Goal: Task Accomplishment & Management: Manage account settings

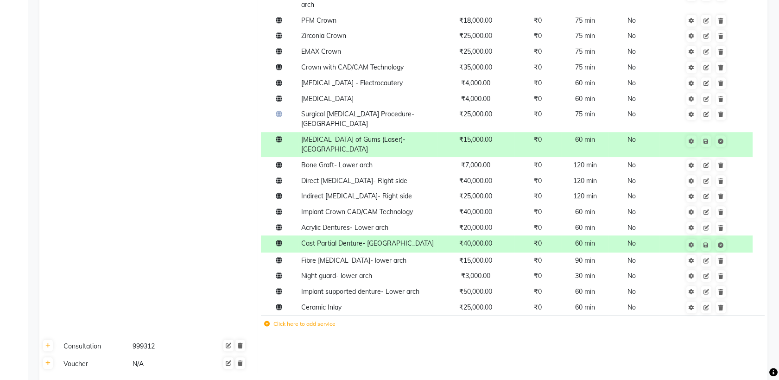
scroll to position [1550, 0]
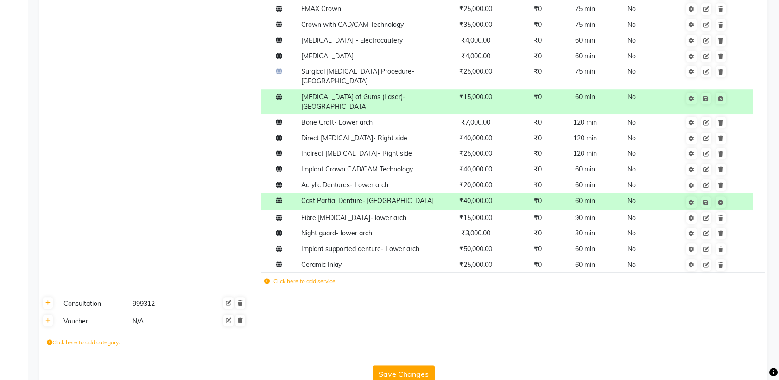
click at [398, 365] on button "Save Changes" at bounding box center [404, 374] width 62 height 18
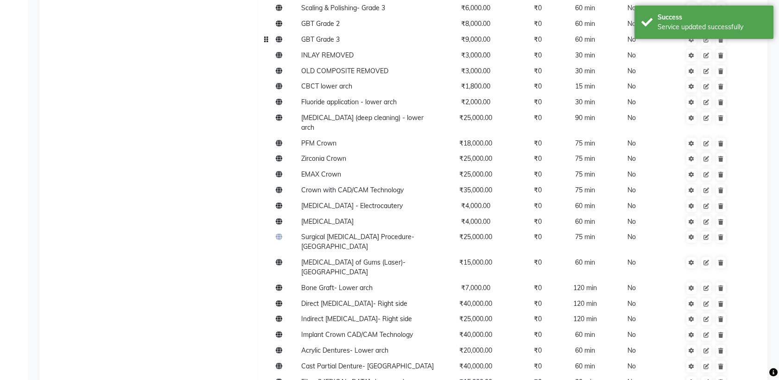
scroll to position [1497, 0]
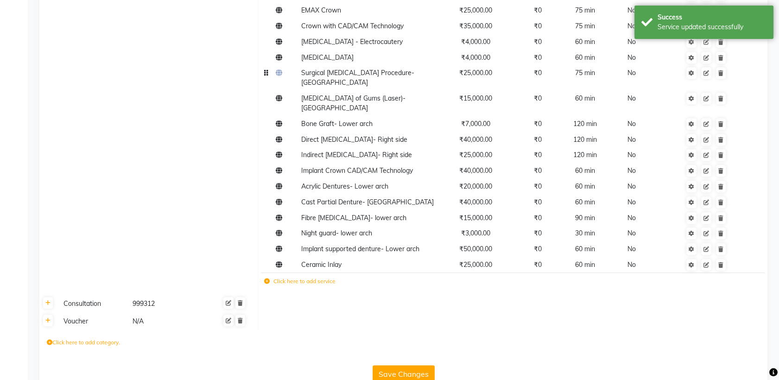
click at [279, 70] on icon at bounding box center [279, 73] width 6 height 6
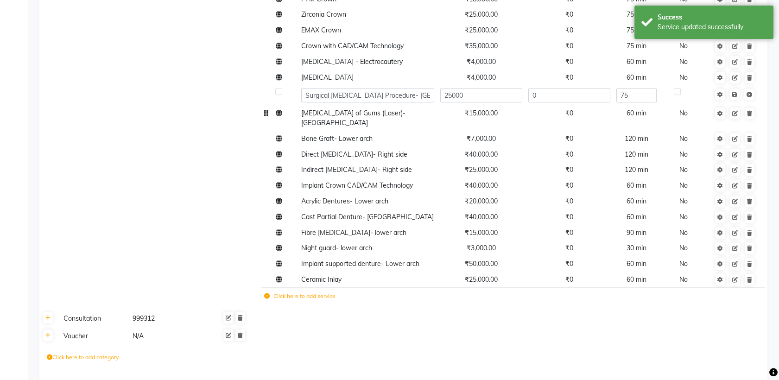
scroll to position [1492, 0]
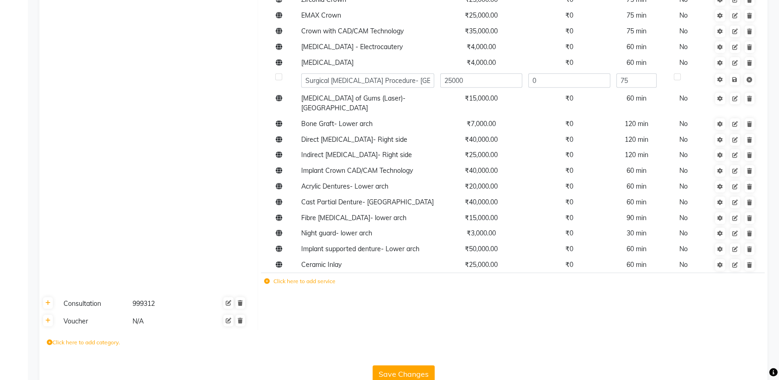
click at [404, 365] on button "Save Changes" at bounding box center [404, 374] width 62 height 18
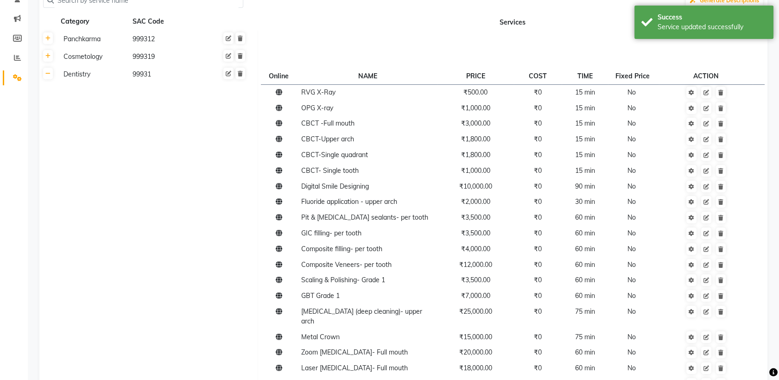
scroll to position [0, 0]
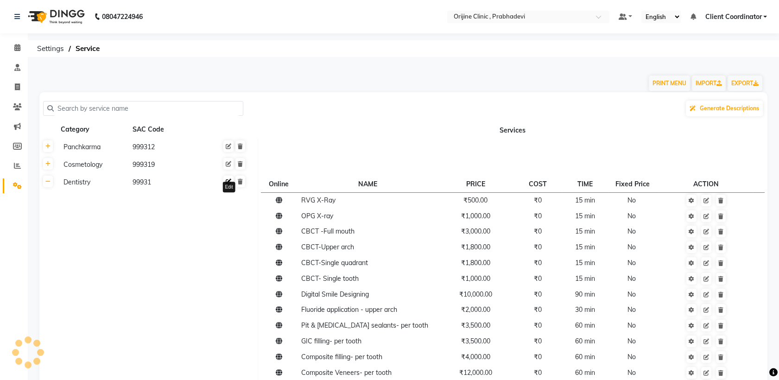
click at [230, 180] on icon at bounding box center [229, 182] width 6 height 6
click at [183, 185] on input "99931" at bounding box center [177, 184] width 76 height 14
type input "999312"
click at [238, 185] on span "Save" at bounding box center [243, 184] width 24 height 15
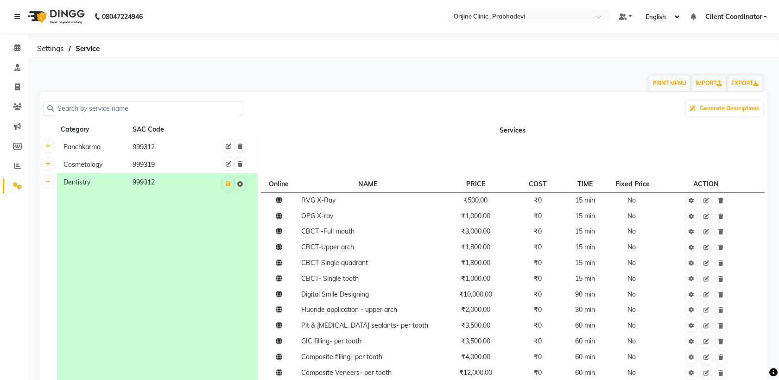
click at [338, 151] on td at bounding box center [513, 148] width 510 height 18
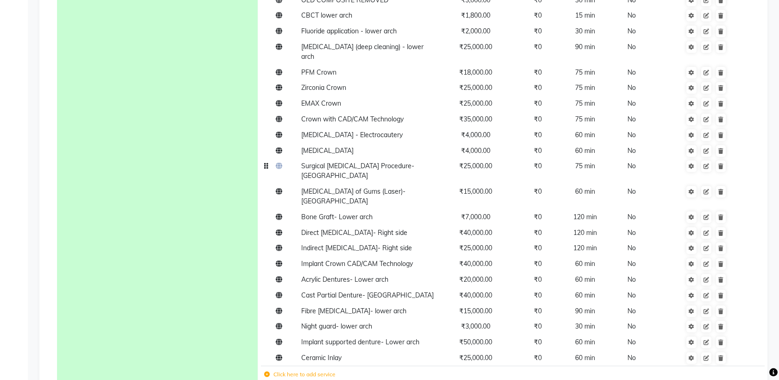
scroll to position [1497, 0]
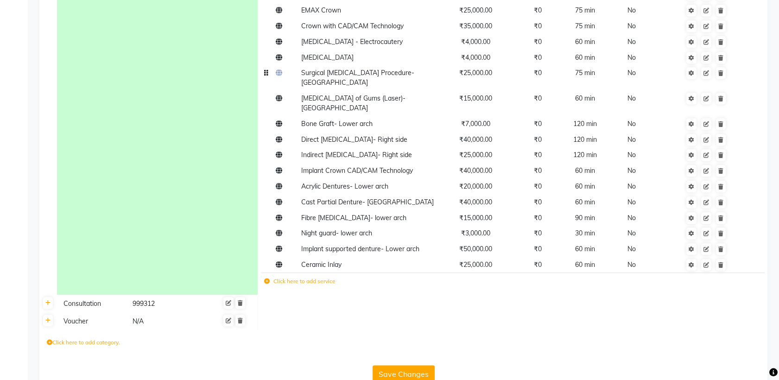
click at [408, 365] on button "Save Changes" at bounding box center [404, 374] width 62 height 18
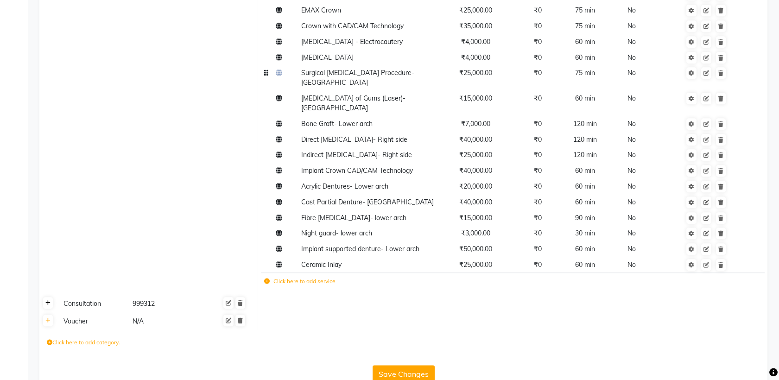
click at [49, 300] on icon at bounding box center [47, 303] width 5 height 6
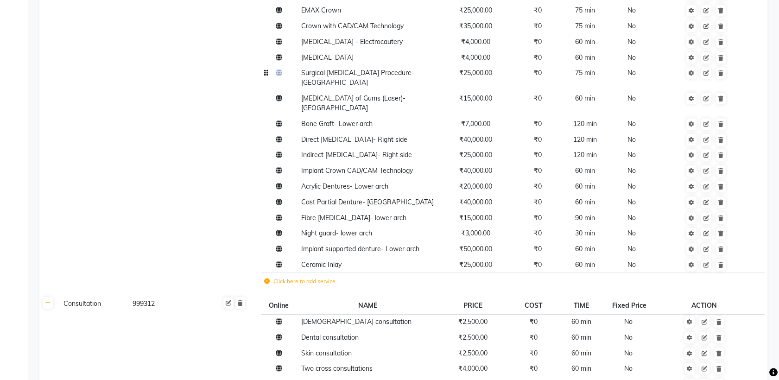
scroll to position [1631, 0]
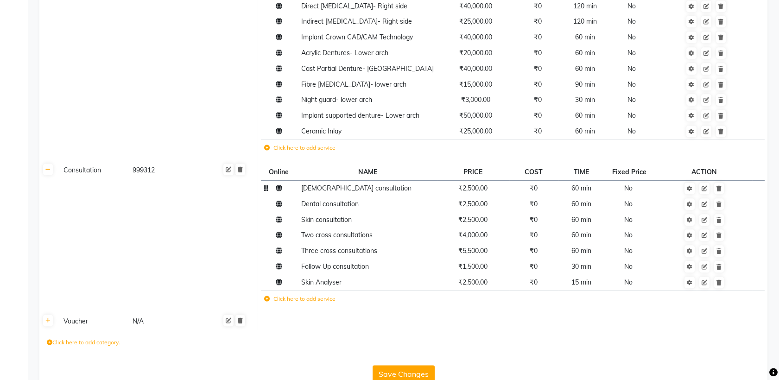
click at [368, 184] on span "[DEMOGRAPHIC_DATA] consultation" at bounding box center [356, 188] width 110 height 8
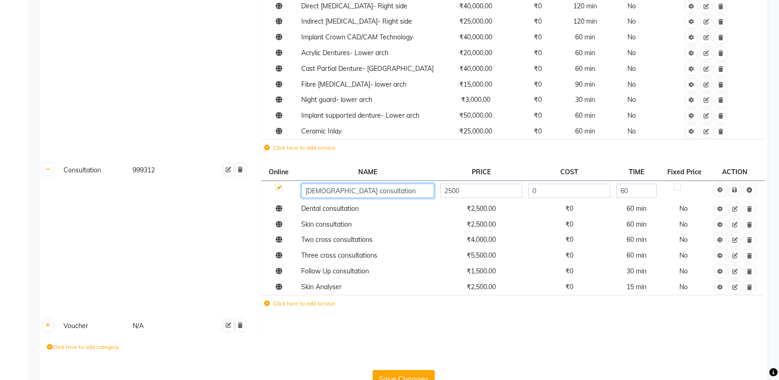
click at [339, 184] on input "[DEMOGRAPHIC_DATA] consultation" at bounding box center [367, 191] width 133 height 14
type input "[DEMOGRAPHIC_DATA] Consultation"
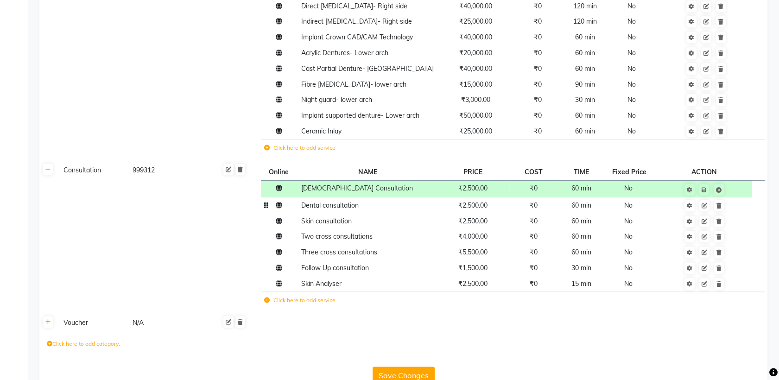
click at [349, 201] on span "Dental consultation" at bounding box center [329, 205] width 57 height 8
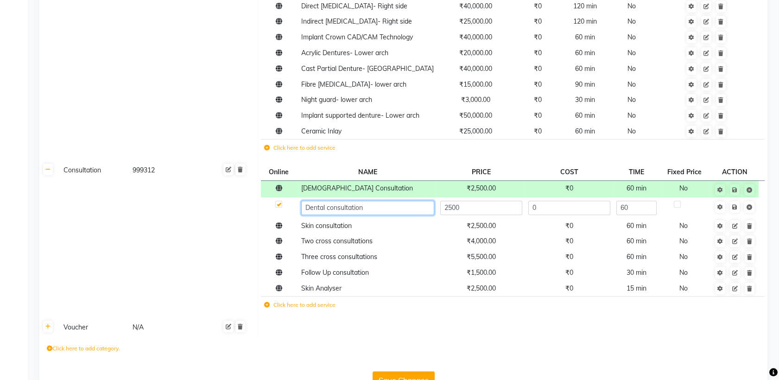
click at [329, 201] on input "Dental consultation" at bounding box center [367, 208] width 133 height 14
type input "Dental Consultation"
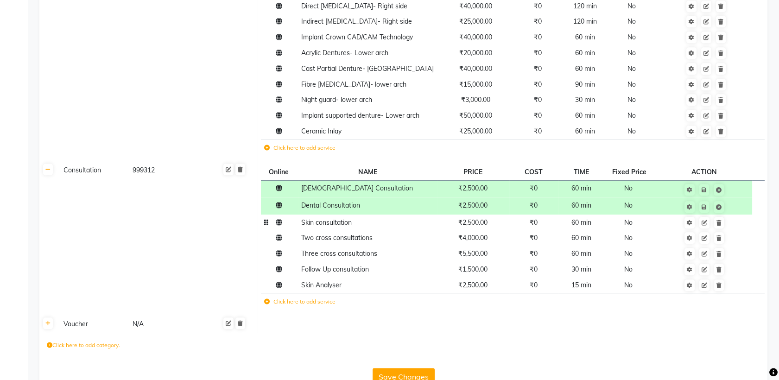
click at [338, 211] on tbody "Ayurveda Consultation ₹2,500.00 ₹0 60 min No Dental Consultation ₹2,500.00 ₹0 6…" at bounding box center [512, 246] width 503 height 132
click at [319, 218] on span "Skin consultation" at bounding box center [326, 222] width 51 height 8
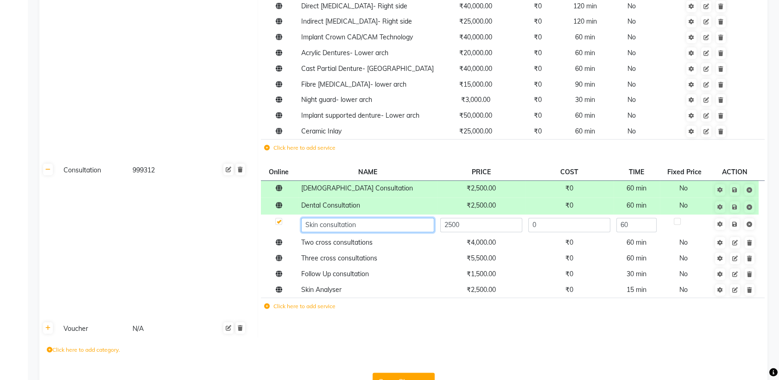
click at [321, 218] on input "Skin consultation" at bounding box center [367, 225] width 133 height 14
type input "Skin Consultation"
click at [343, 238] on span "Two cross consultations" at bounding box center [336, 242] width 71 height 8
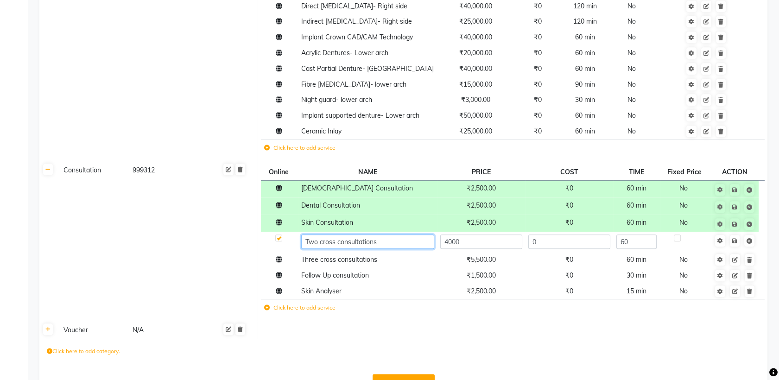
click at [322, 235] on input "Two cross consultations" at bounding box center [367, 242] width 133 height 14
click at [345, 235] on input "Two Cross consultations" at bounding box center [367, 242] width 133 height 14
click at [340, 235] on input "Two Cross consultations" at bounding box center [367, 242] width 133 height 14
type input "Two Cross Consultations"
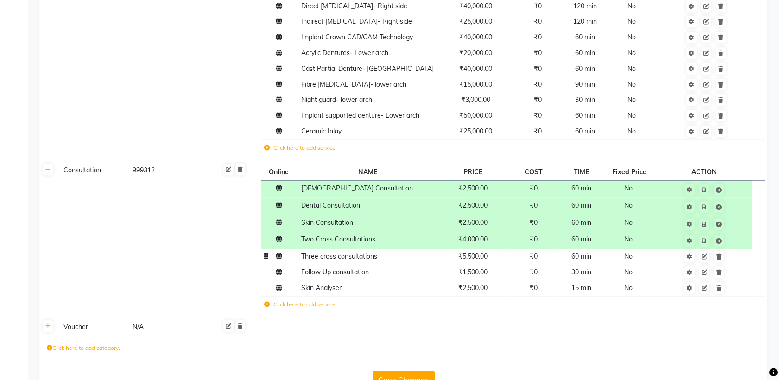
click at [326, 249] on td "Three cross consultations" at bounding box center [367, 257] width 139 height 16
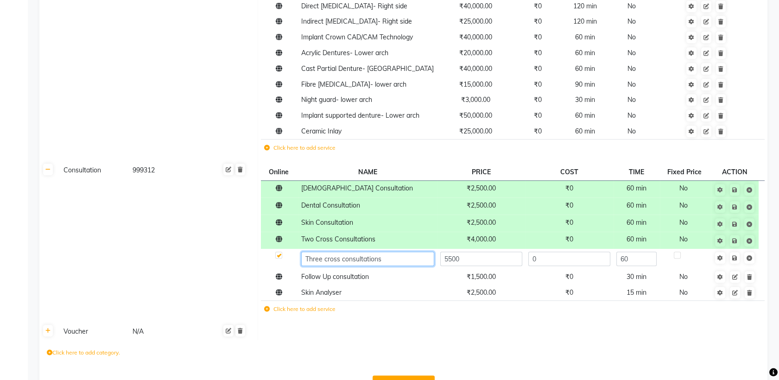
click at [327, 252] on input "Three cross consultations" at bounding box center [367, 259] width 133 height 14
click at [346, 252] on input "Three Cross consultations" at bounding box center [367, 259] width 133 height 14
type input "Three Cross Consultations"
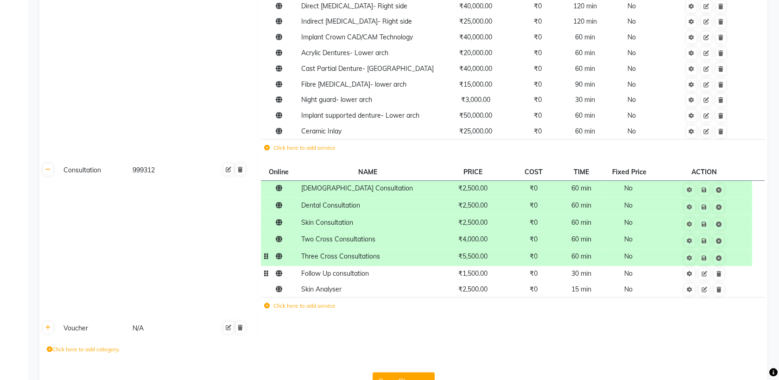
click at [316, 269] on span "Follow Up consultation" at bounding box center [335, 273] width 68 height 8
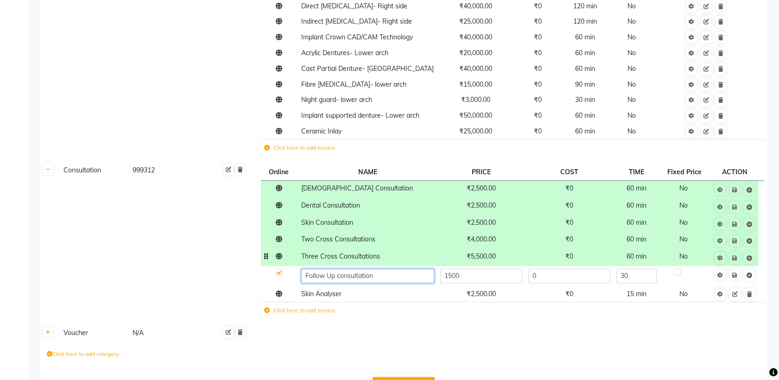
click at [341, 269] on input "Follow Up consultation" at bounding box center [367, 276] width 133 height 14
type input "Follow Up Consultation"
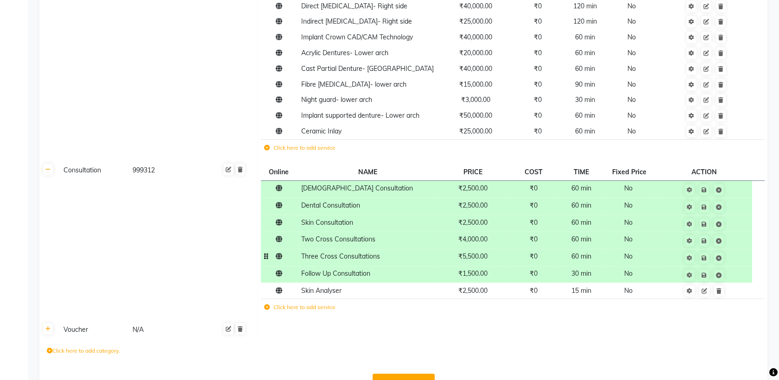
click at [406, 374] on button "Save Changes" at bounding box center [404, 383] width 62 height 18
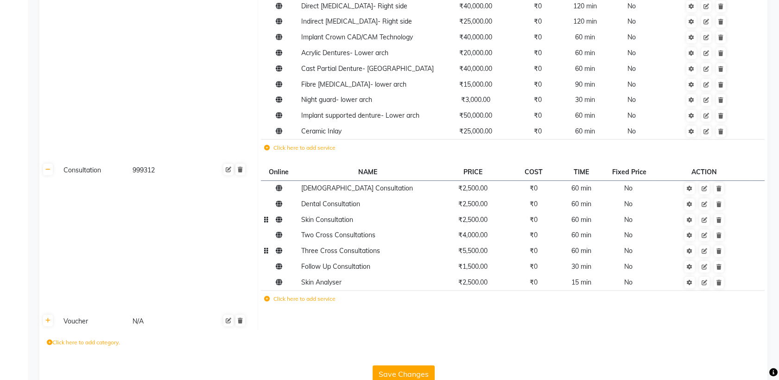
click at [325, 216] on span "Skin Consultation" at bounding box center [327, 220] width 52 height 8
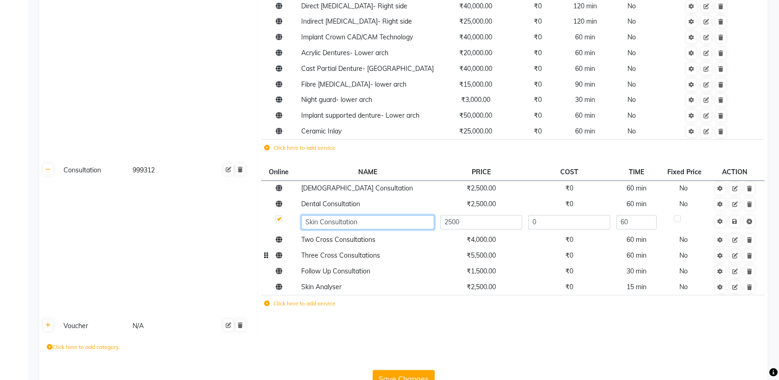
click at [317, 215] on input "Skin Consultation" at bounding box center [367, 222] width 133 height 14
type input "Cosmetology / Dermatology Consultation"
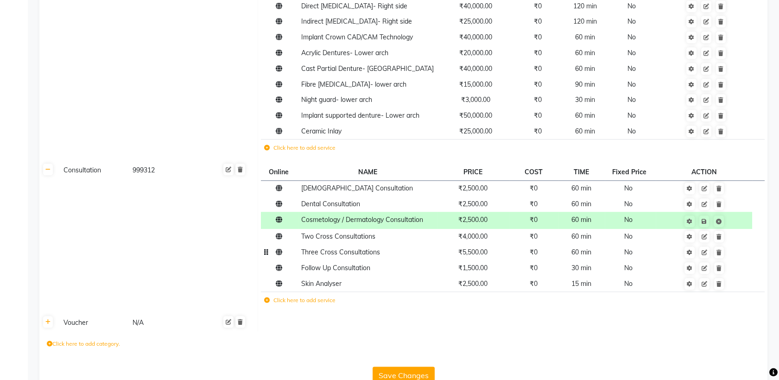
click at [420, 367] on button "Save Changes" at bounding box center [404, 376] width 62 height 18
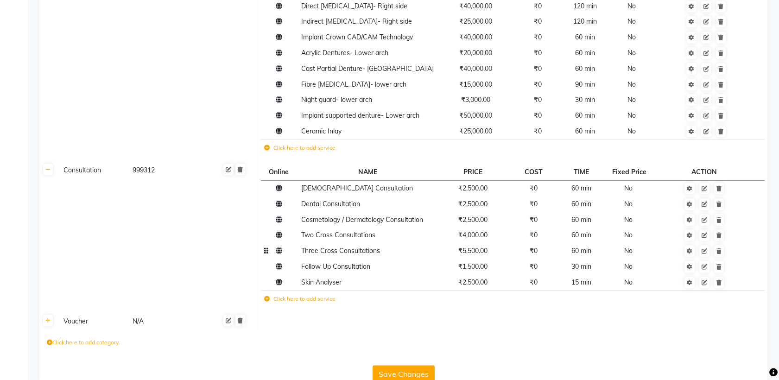
click at [165, 165] on div "999312" at bounding box center [166, 171] width 68 height 12
click at [184, 165] on input "999312" at bounding box center [177, 172] width 76 height 14
click at [404, 365] on button "Save Changes" at bounding box center [404, 374] width 62 height 18
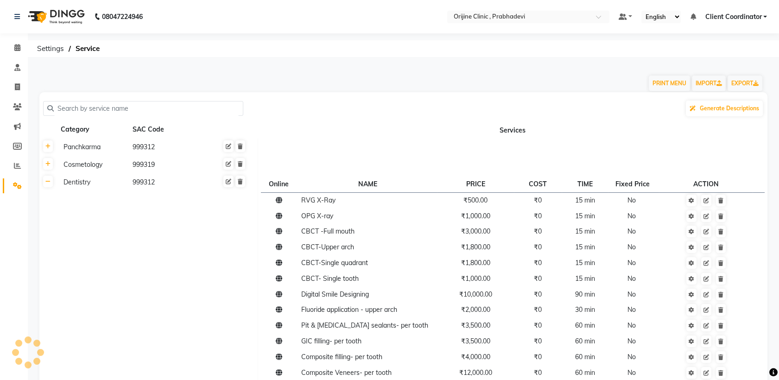
scroll to position [57, 0]
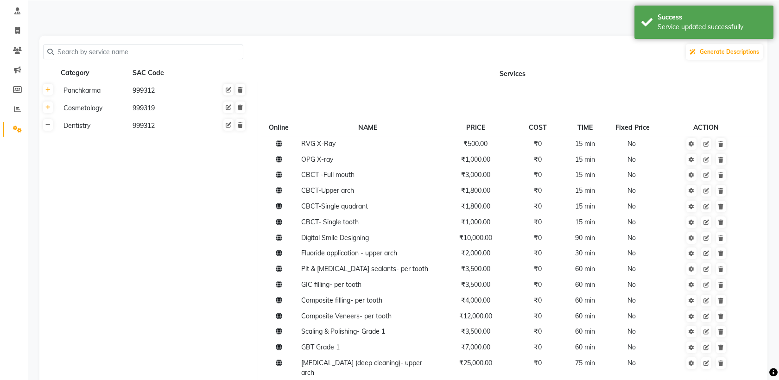
click at [49, 127] on icon at bounding box center [47, 125] width 5 height 6
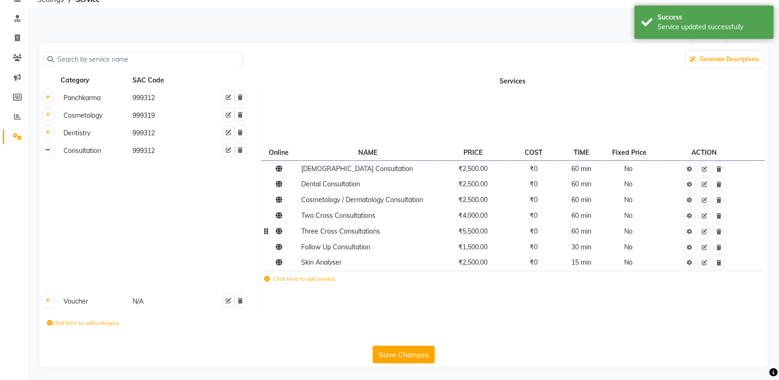
click at [48, 148] on icon at bounding box center [47, 150] width 5 height 6
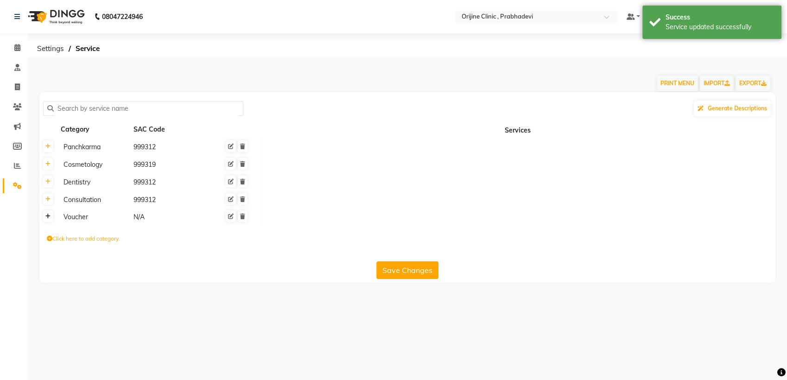
click at [48, 216] on icon at bounding box center [47, 217] width 5 height 6
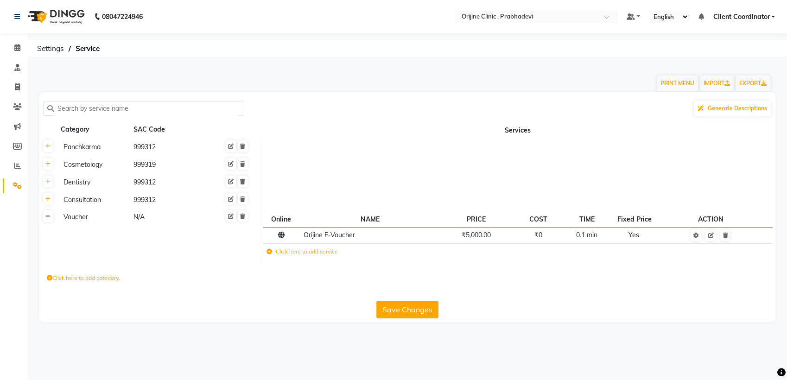
click at [47, 213] on link at bounding box center [48, 216] width 10 height 12
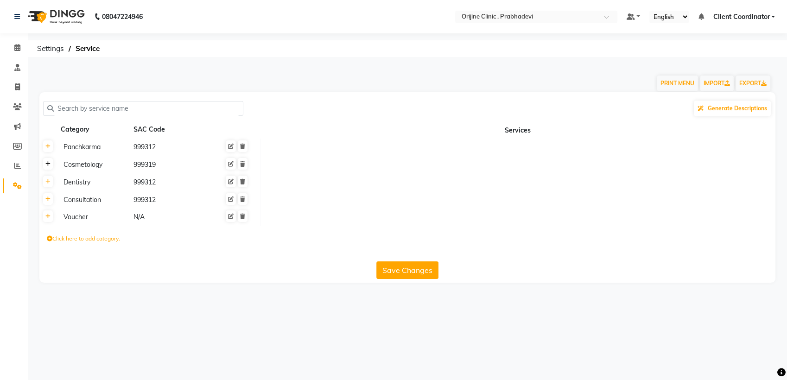
click at [46, 163] on icon at bounding box center [47, 164] width 5 height 6
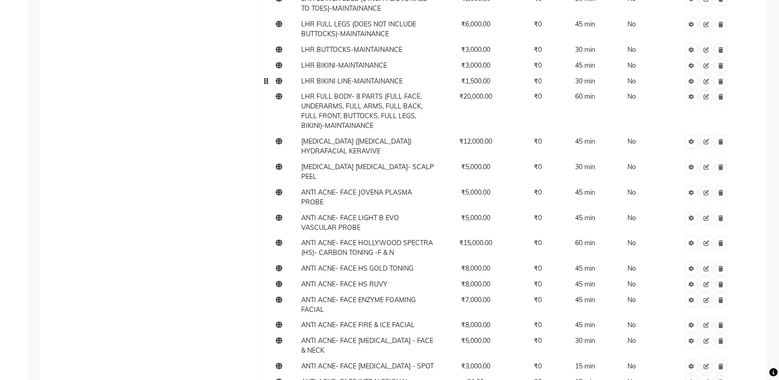
scroll to position [1491, 0]
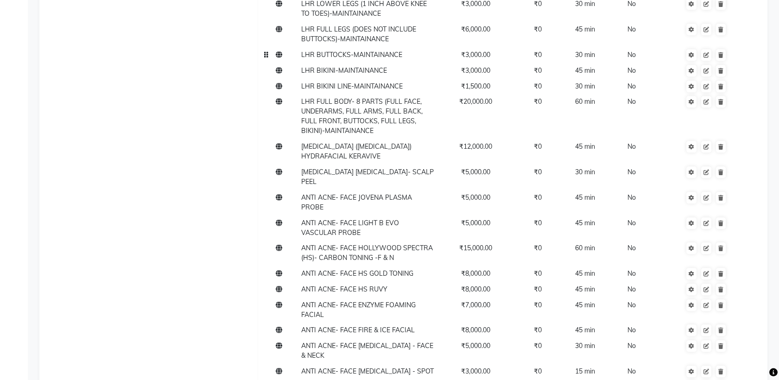
click at [584, 51] on span "30 min" at bounding box center [585, 55] width 20 height 8
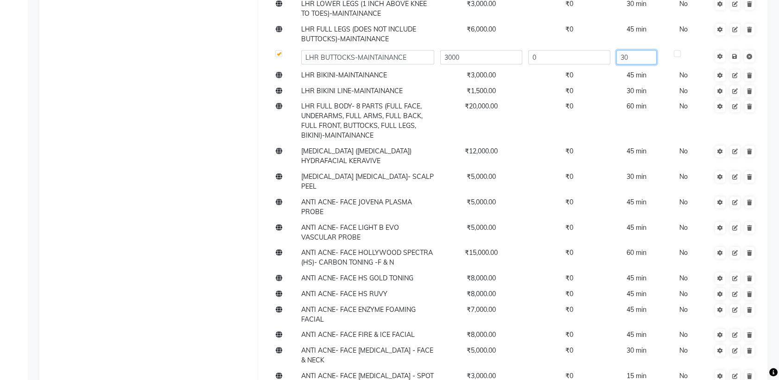
click at [633, 50] on input "30" at bounding box center [636, 57] width 40 height 14
type input "3"
type input "45"
click at [735, 47] on td "Save" at bounding box center [735, 57] width 48 height 20
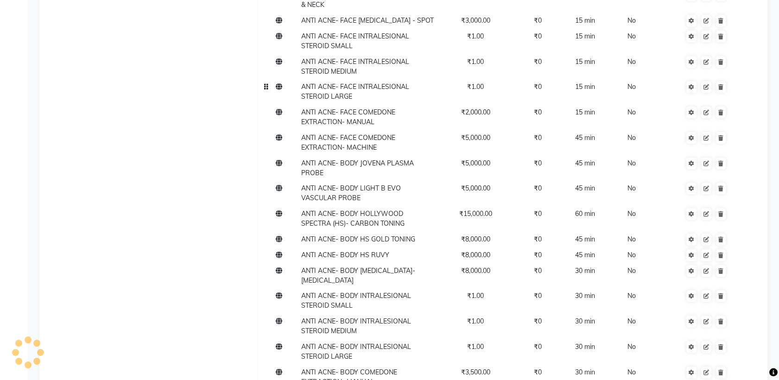
scroll to position [1818, 0]
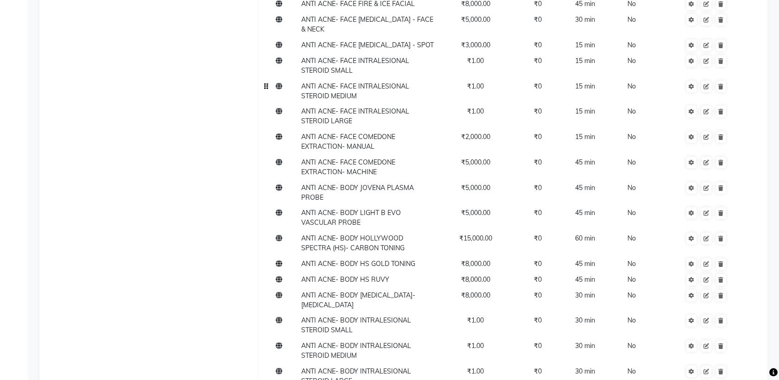
click at [486, 78] on td "₹1.00" at bounding box center [475, 90] width 77 height 25
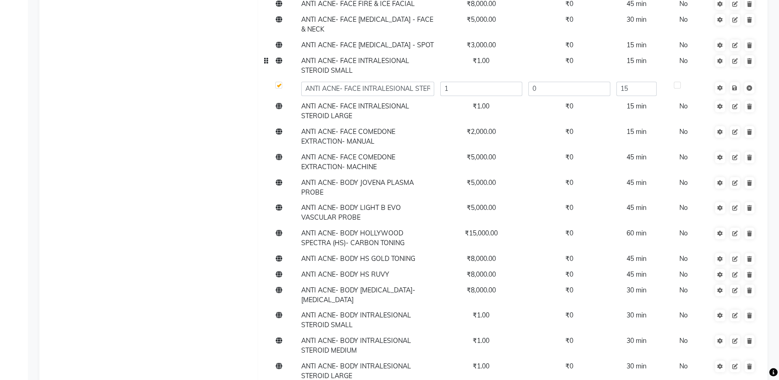
click at [491, 53] on td "₹1.00" at bounding box center [481, 65] width 88 height 25
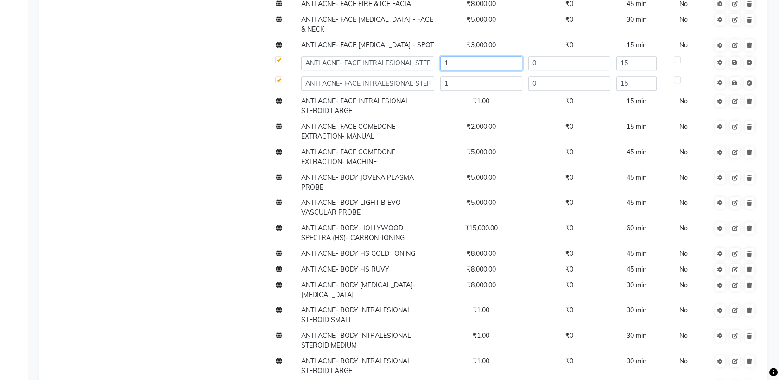
click at [490, 56] on input "1" at bounding box center [481, 63] width 82 height 14
type input "2000"
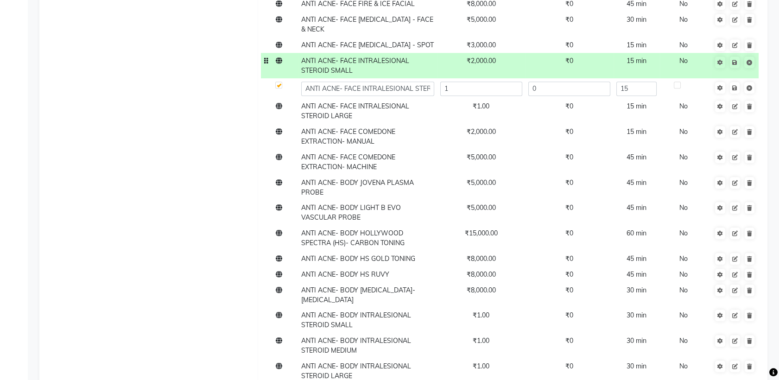
click at [412, 53] on td "ANTI ACNE- FACE INTRALESIONAL STEROID SMALL" at bounding box center [367, 65] width 139 height 25
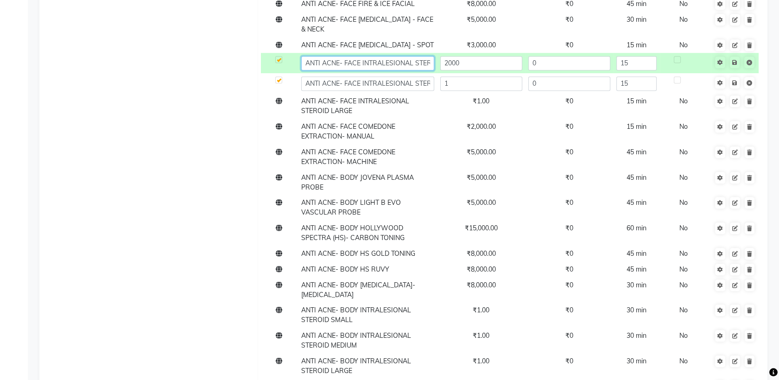
click at [419, 56] on input "ANTI ACNE- FACE INTRALESIONAL STEROID SMALL" at bounding box center [367, 63] width 133 height 14
click at [401, 56] on input "ANTI ACNE- FACE INTRALESIONAL STEROID SMALL/ Per Lesion" at bounding box center [367, 63] width 133 height 14
drag, startPoint x: 401, startPoint y: 29, endPoint x: 442, endPoint y: 30, distance: 41.3
click at [442, 53] on tr "ANTI ACNE- FACE INTRALESIONAL STEROID SMALL/ Per Lesion 2000 0 15" at bounding box center [512, 63] width 503 height 20
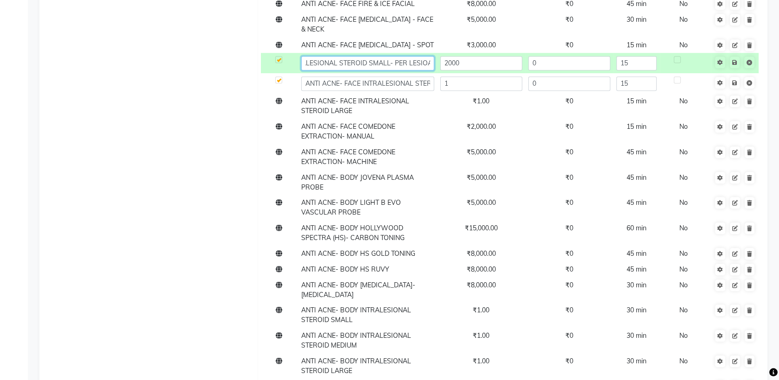
scroll to position [0, 81]
type input "ANTI ACNE- FACE INTRALESIONAL STEROID SMALL- PER LESION"
click at [397, 56] on input "ANTI ACNE- FACE INTRALESIONAL STEROID SMALL- PER LESION" at bounding box center [367, 63] width 133 height 14
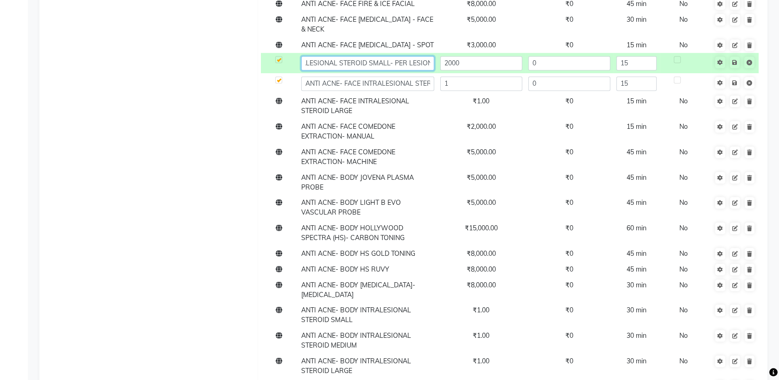
click at [400, 56] on input "ANTI ACNE- FACE INTRALESIONAL STEROID SMALL- PER LESION" at bounding box center [367, 63] width 133 height 14
drag, startPoint x: 400, startPoint y: 32, endPoint x: 441, endPoint y: 33, distance: 41.8
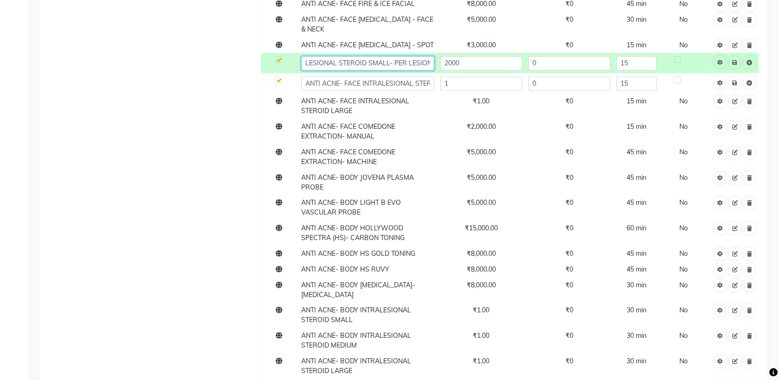
click at [441, 53] on tr "ANTI ACNE- FACE INTRALESIONAL STEROID SMALL- PER LESION 2000 0 15" at bounding box center [512, 63] width 503 height 20
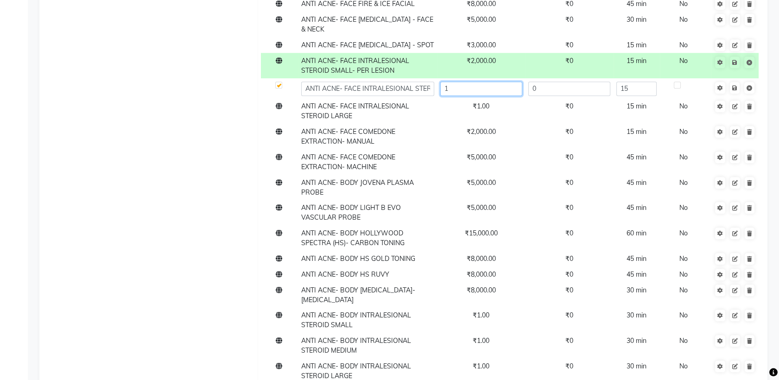
click at [500, 82] on input "1" at bounding box center [481, 89] width 82 height 14
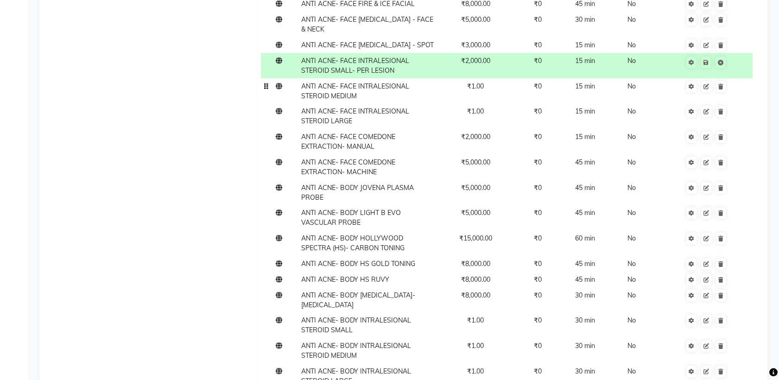
click at [426, 78] on td "ANTI ACNE- FACE INTRALESIONAL STEROID MEDIUM" at bounding box center [367, 90] width 139 height 25
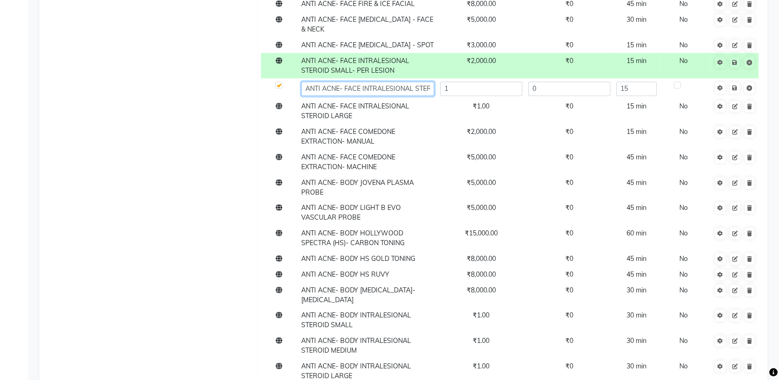
click at [415, 82] on input "ANTI ACNE- FACE INTRALESIONAL STEROID MEDIUM" at bounding box center [367, 89] width 133 height 14
paste input "PER LESION"
type input "ANTI ACNE- FACE INTRALESIONAL STEROID MEDIUM -PER LESION"
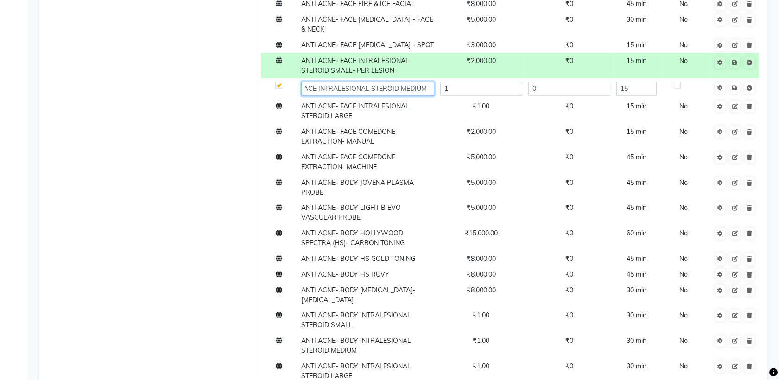
scroll to position [0, 81]
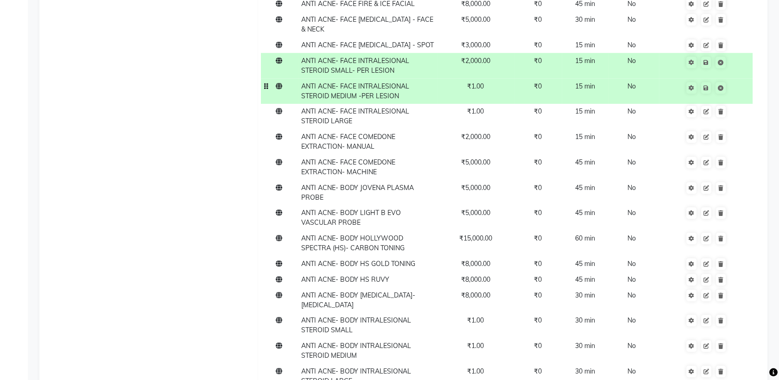
click at [482, 82] on span "₹1.00" at bounding box center [475, 86] width 17 height 8
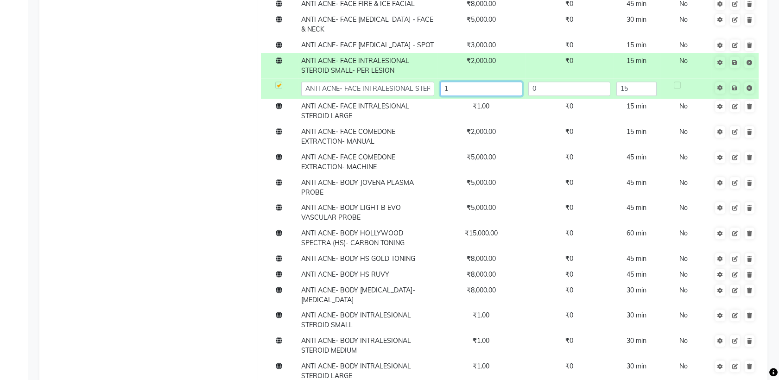
click at [489, 82] on input "1" at bounding box center [481, 89] width 82 height 14
type input "3500"
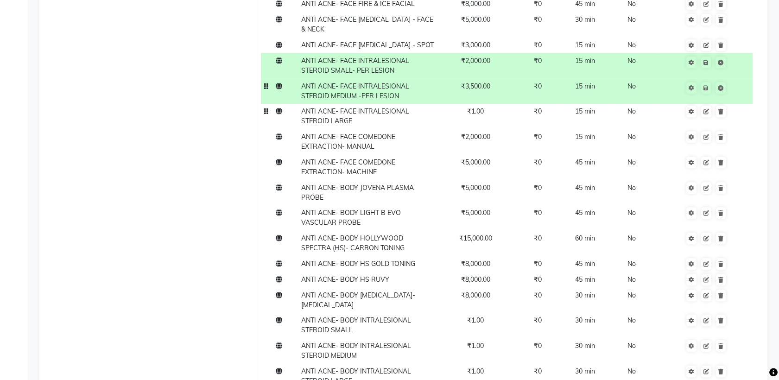
click at [360, 107] on span "ANTI ACNE- FACE INTRALESIONAL STEROID LARGE" at bounding box center [355, 116] width 108 height 18
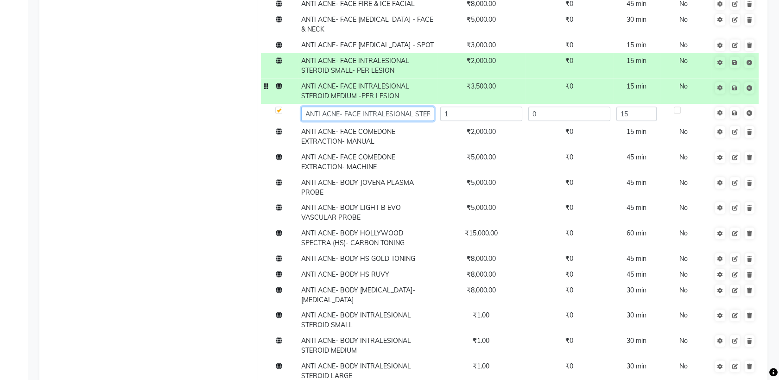
click at [407, 107] on input "ANTI ACNE- FACE INTRALESIONAL STEROID LARGE" at bounding box center [367, 114] width 133 height 14
paste input "PER LESION"
click at [391, 107] on input "ANTI ACNE- FACE INTRALESIONAL STEROID LARGEPER LESION" at bounding box center [367, 114] width 133 height 14
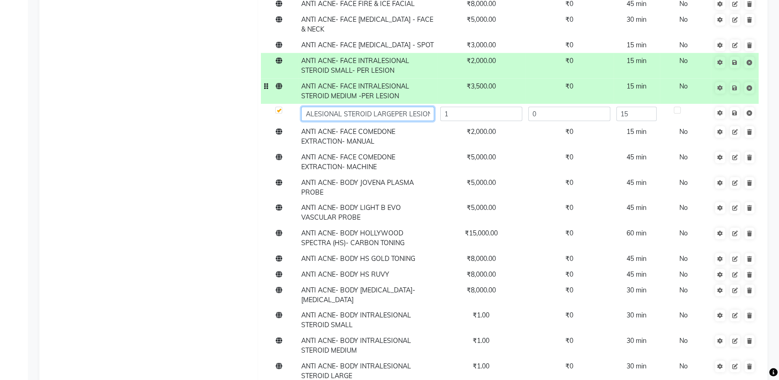
type input "ANTI ACNE- FACE INTRALESIONAL STEROID LARGE-PER LESION"
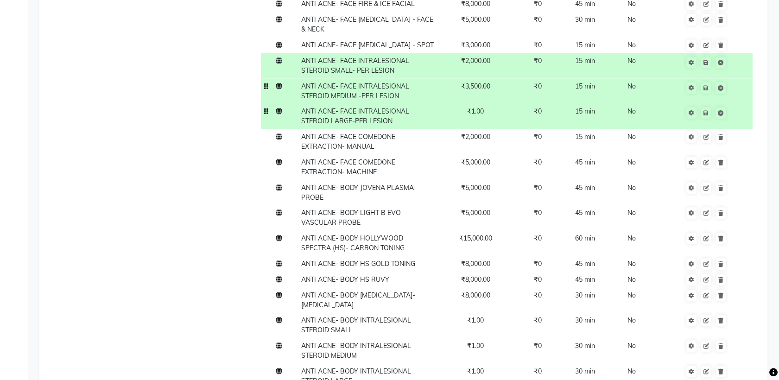
click at [480, 107] on span "₹1.00" at bounding box center [475, 111] width 17 height 8
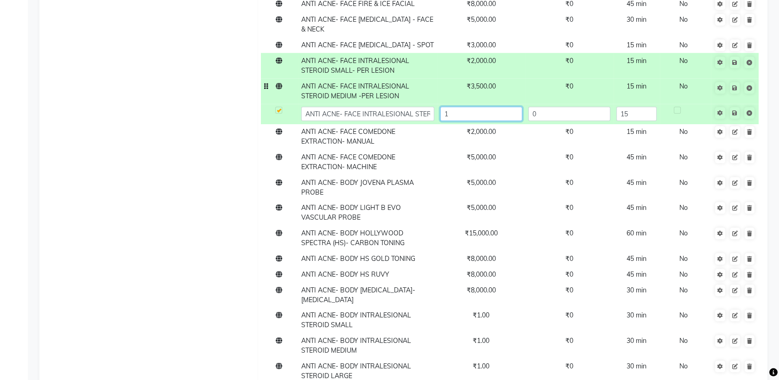
click at [483, 107] on input "1" at bounding box center [481, 114] width 82 height 14
type input "5000"
click at [735, 104] on td "Save" at bounding box center [735, 114] width 48 height 20
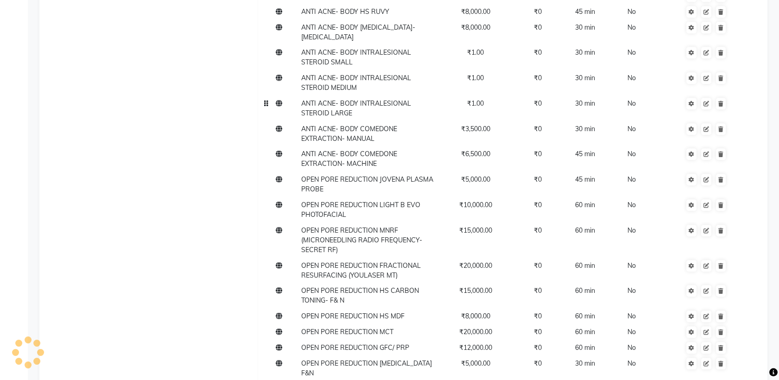
scroll to position [2103, 0]
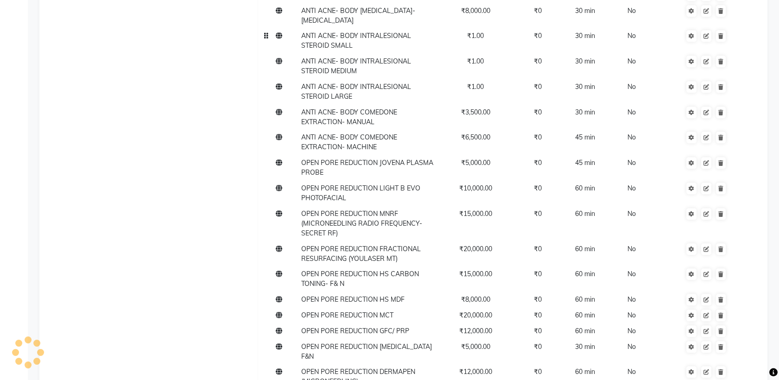
click at [355, 28] on td "ANTI ACNE- BODY INTRALESIONAL STEROID SMALL" at bounding box center [367, 40] width 139 height 25
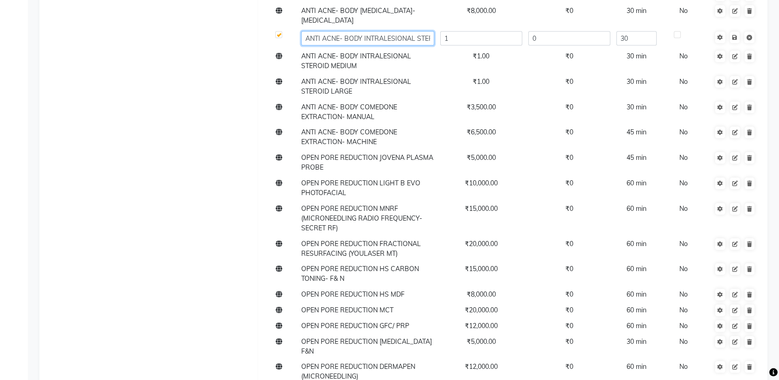
click at [407, 31] on input "ANTI ACNE- BODY INTRALESIONAL STEROID SMALL" at bounding box center [367, 38] width 133 height 14
paste input "PER LESION"
type input "ANTI ACNE- BODY INTRALESIONAL STEROID SMALL-PER LESION"
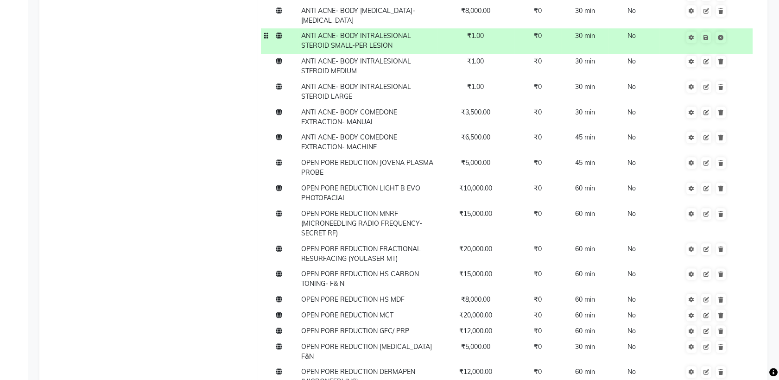
click at [488, 28] on td "₹1.00" at bounding box center [475, 40] width 77 height 25
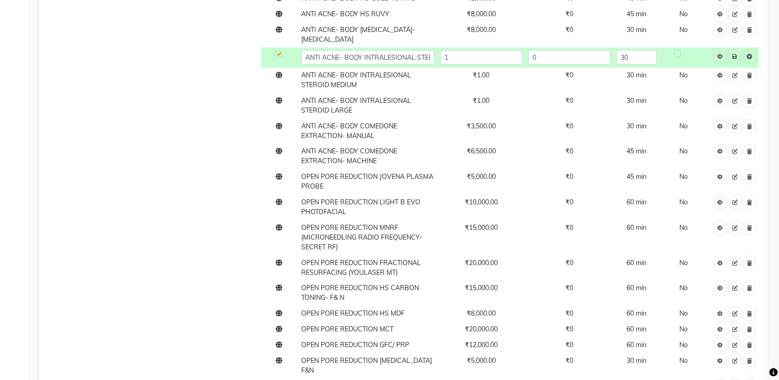
scroll to position [2082, 0]
click at [487, 51] on input "1" at bounding box center [481, 58] width 82 height 14
type input "2000"
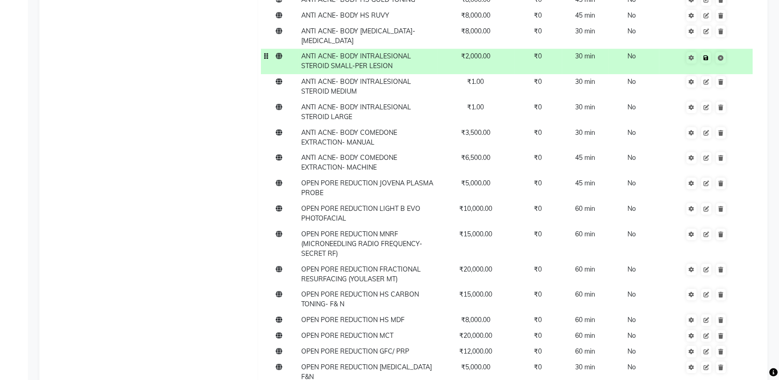
click at [734, 49] on td "Save" at bounding box center [706, 61] width 94 height 25
click at [368, 74] on td "ANTI ACNE- BODY INTRALESIONAL STEROID MEDIUM" at bounding box center [367, 86] width 139 height 25
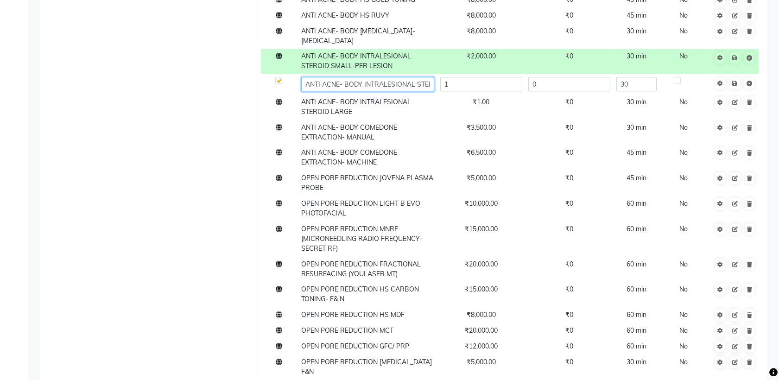
click at [398, 77] on input "ANTI ACNE- BODY INTRALESIONAL STEROID MEDIUM" at bounding box center [367, 84] width 133 height 14
paste input "PER LESION"
type input "ANTI ACNE- BODY INTRALESIONAL STEROID MEDIUM- PER LESION"
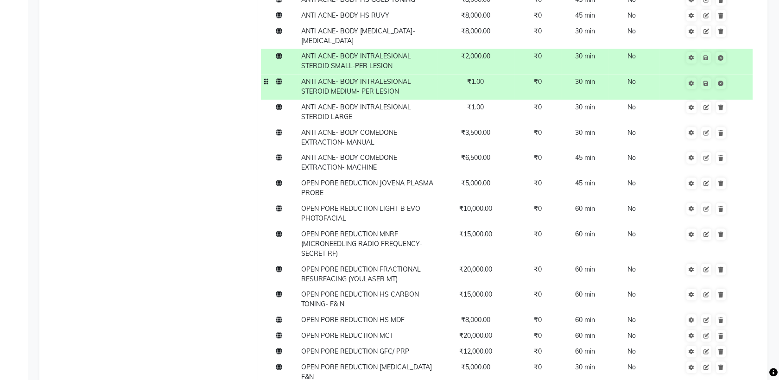
click at [482, 77] on span "₹1.00" at bounding box center [475, 81] width 17 height 8
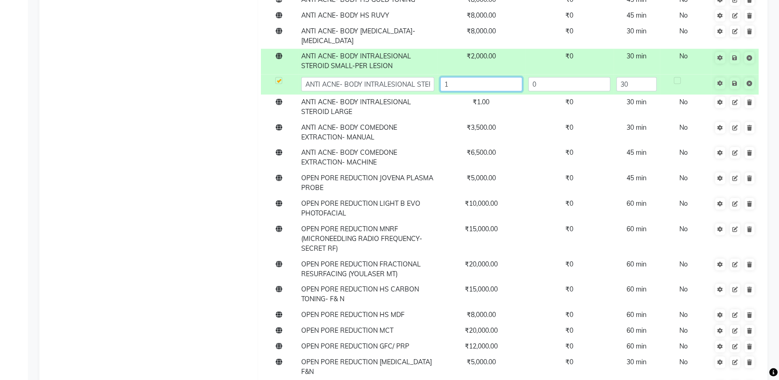
click at [479, 77] on input "1" at bounding box center [481, 84] width 82 height 14
type input "3500"
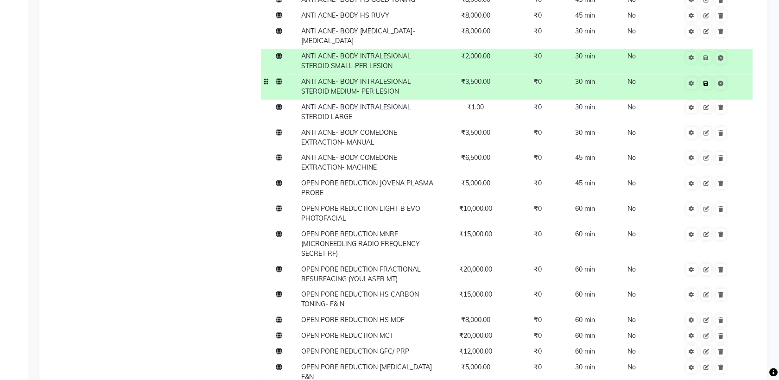
click at [736, 74] on td "Save" at bounding box center [706, 86] width 94 height 25
click at [384, 100] on td "ANTI ACNE- BODY INTRALESIONAL STEROID LARGE" at bounding box center [367, 112] width 139 height 25
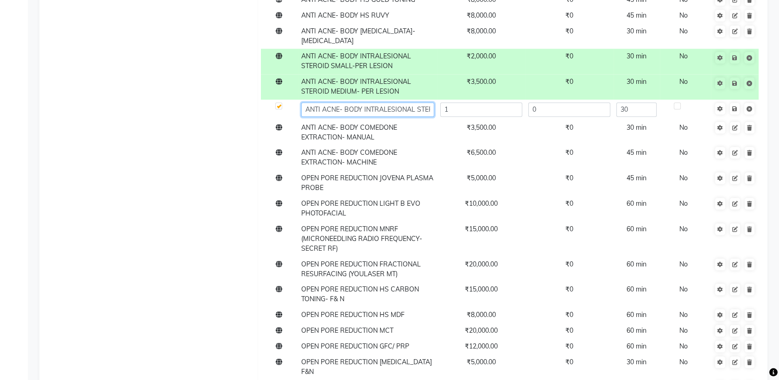
click at [409, 102] on input "ANTI ACNE- BODY INTRALESIONAL STEROID LARGE" at bounding box center [367, 109] width 133 height 14
paste input "PER LESION"
type input "ANTI ACNE- BODY INTRALESIONAL STEROID LARGE-PER LESION"
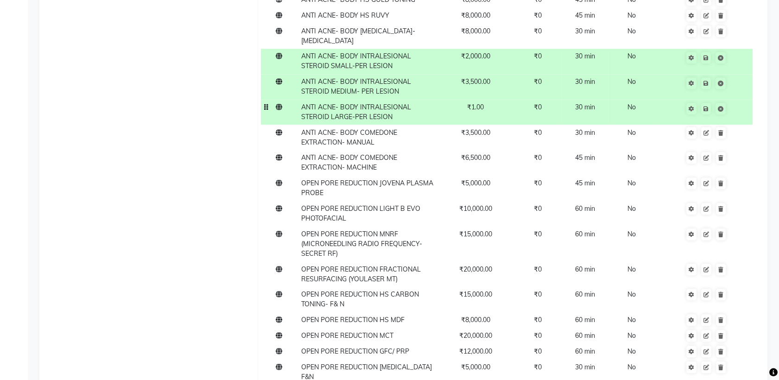
click at [484, 103] on span "₹1.00" at bounding box center [475, 107] width 17 height 8
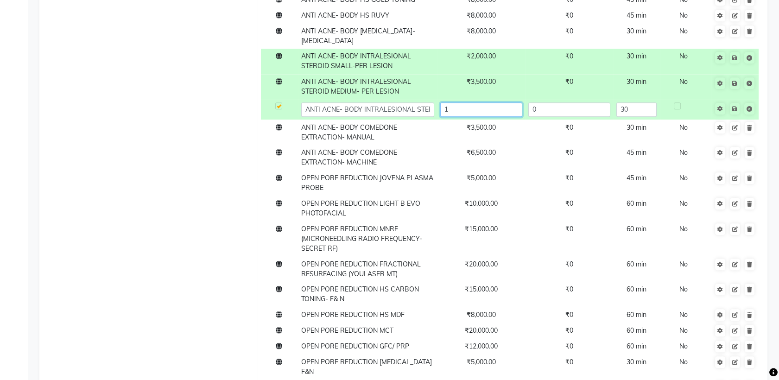
click at [484, 102] on input "1" at bounding box center [481, 109] width 82 height 14
type input "5000"
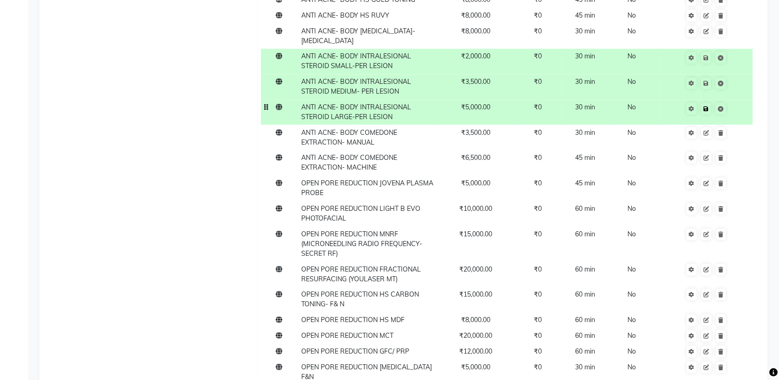
click at [734, 100] on td "Save" at bounding box center [706, 112] width 94 height 25
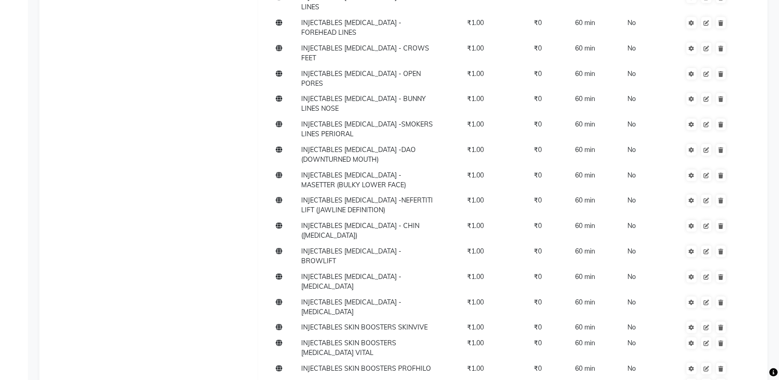
scroll to position [11368, 0]
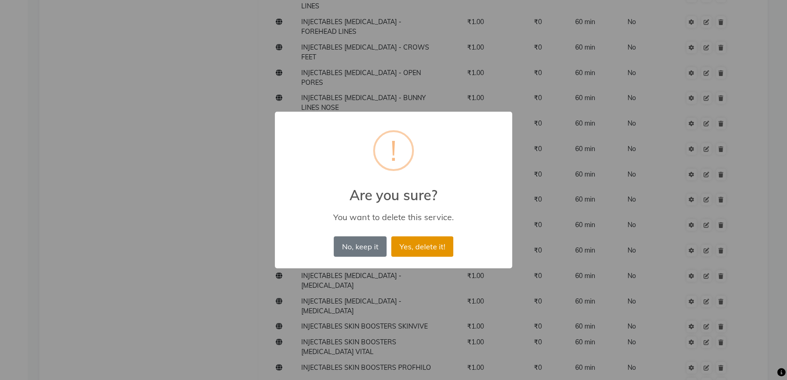
click at [444, 243] on button "Yes, delete it!" at bounding box center [422, 246] width 62 height 20
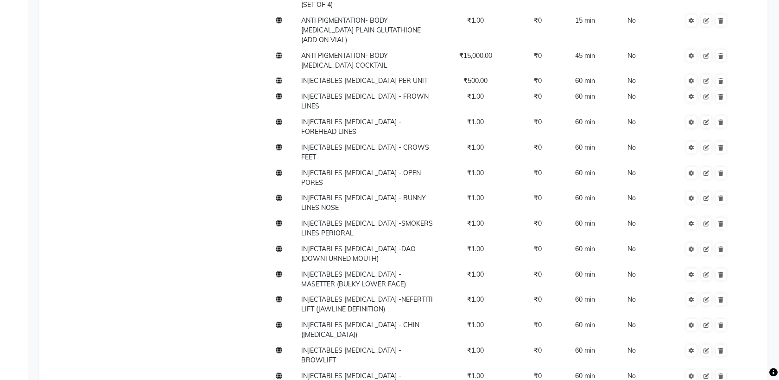
scroll to position [11352, 0]
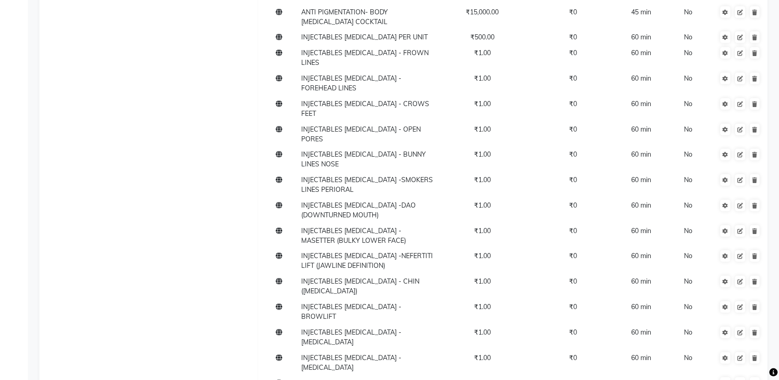
scroll to position [11369, 0]
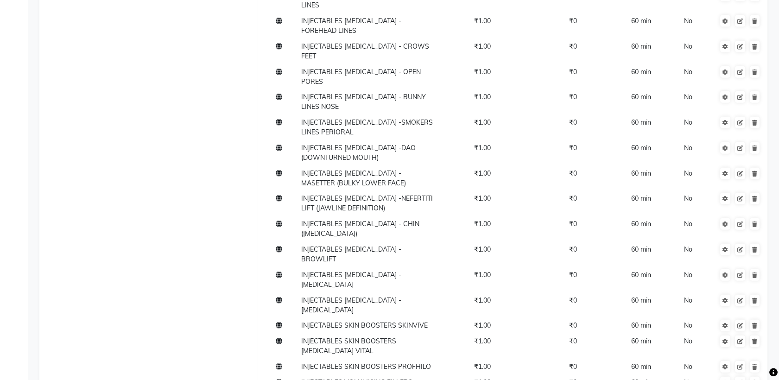
type input "[MEDICAL_DATA]- FACE LIGHT B EVO VASCULAR PROBE"
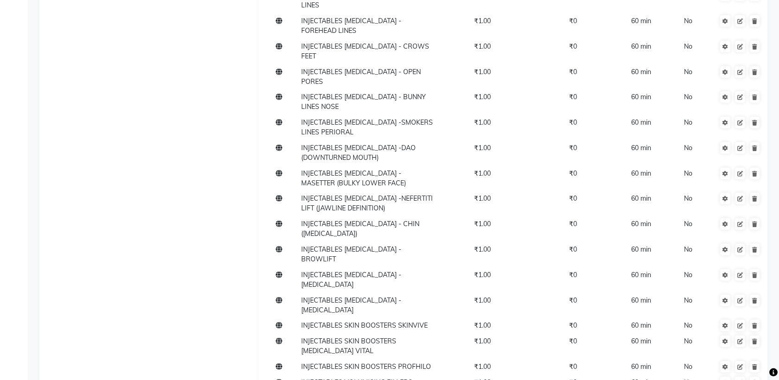
type input "5000"
type input "30"
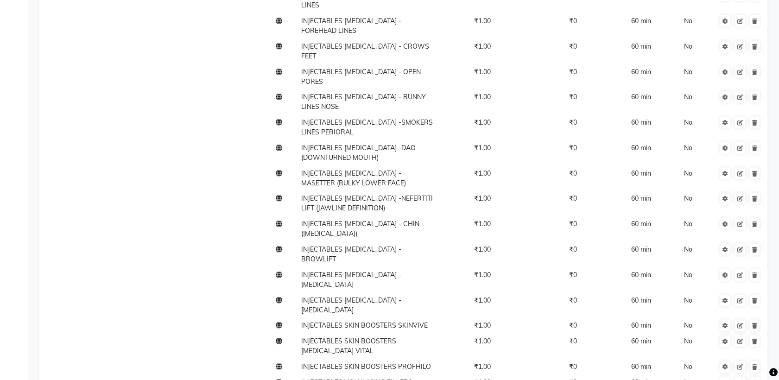
scroll to position [0, 28]
drag, startPoint x: 307, startPoint y: 228, endPoint x: 461, endPoint y: 234, distance: 153.5
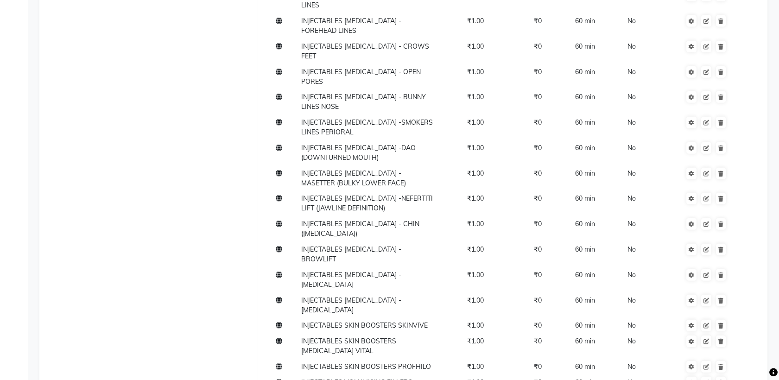
scroll to position [11377, 0]
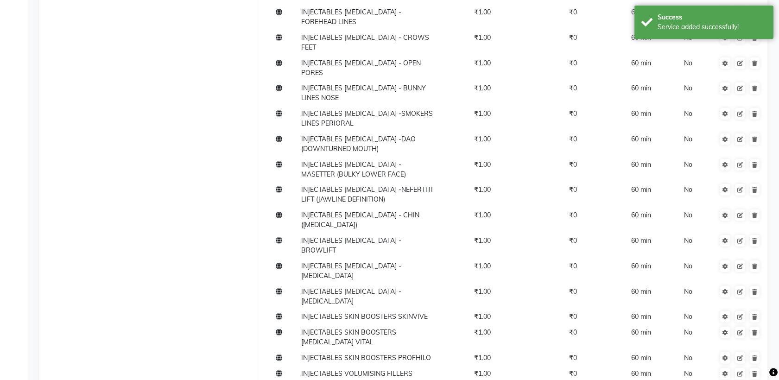
paste input "[MEDICAL_DATA]- FACE LIGHT B EVO VASCULAR PROBE"
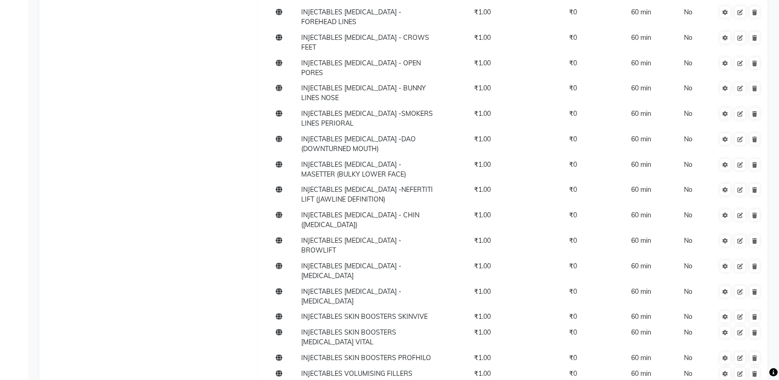
scroll to position [0, 44]
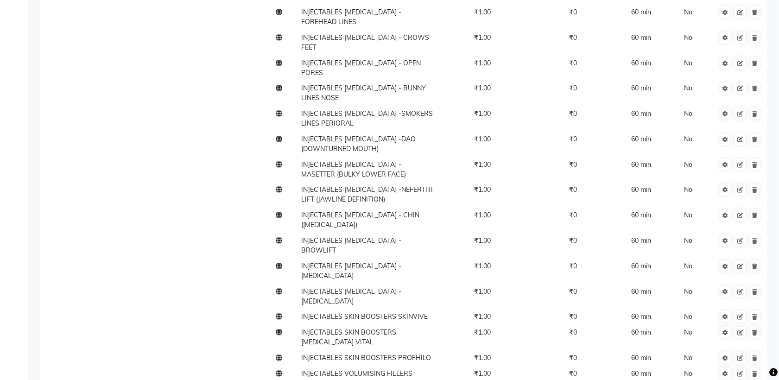
drag, startPoint x: 428, startPoint y: 245, endPoint x: 318, endPoint y: 243, distance: 109.9
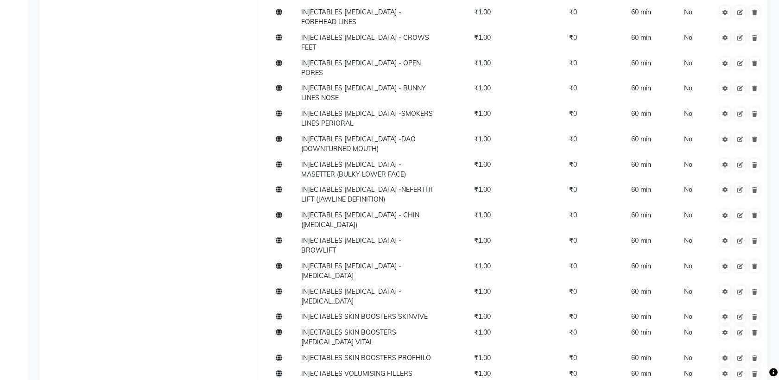
scroll to position [0, 57]
type input "[MEDICAL_DATA]- HOLLYWOOD SPECTRA CARBON TONING- F&N"
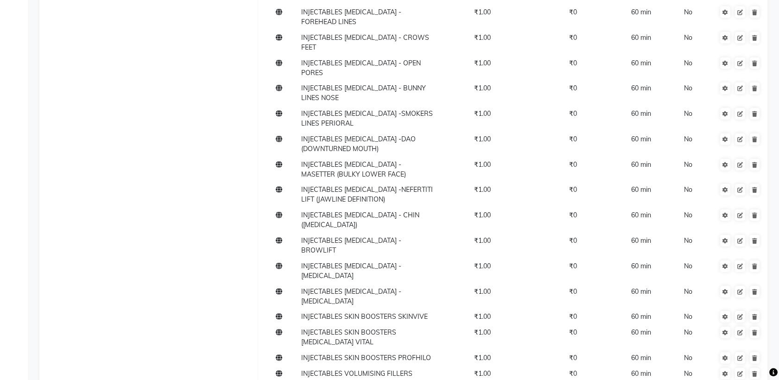
type input "15000"
type input "60"
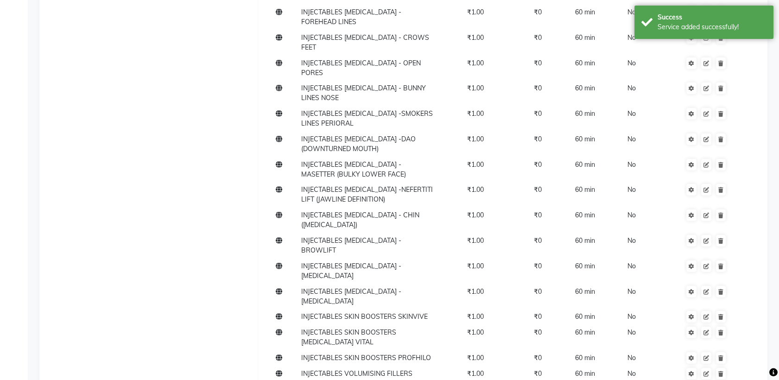
scroll to position [11403, 0]
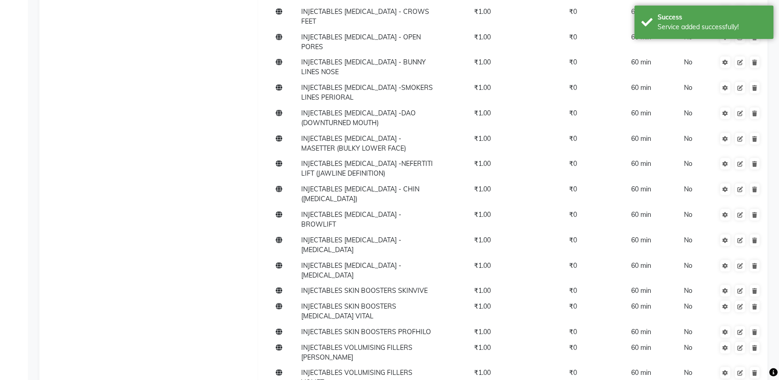
paste input "[MEDICAL_DATA]- FACE LIGHT B EVO VASCULAR PROBE"
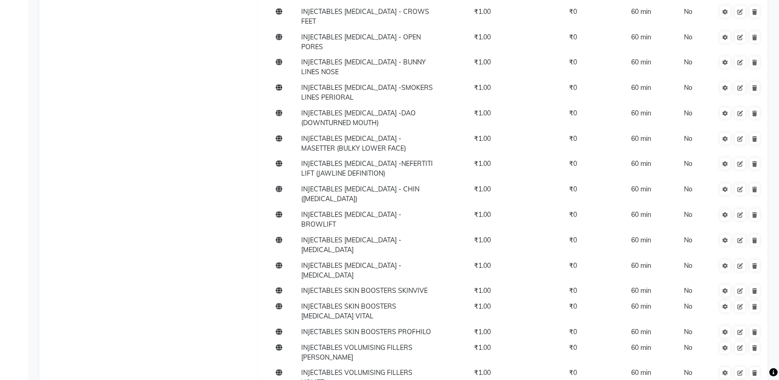
scroll to position [0, 28]
drag, startPoint x: 334, startPoint y: 243, endPoint x: 444, endPoint y: 239, distance: 110.4
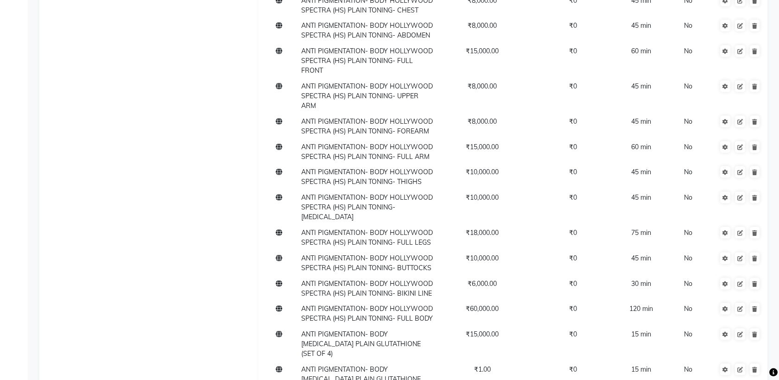
scroll to position [11419, 0]
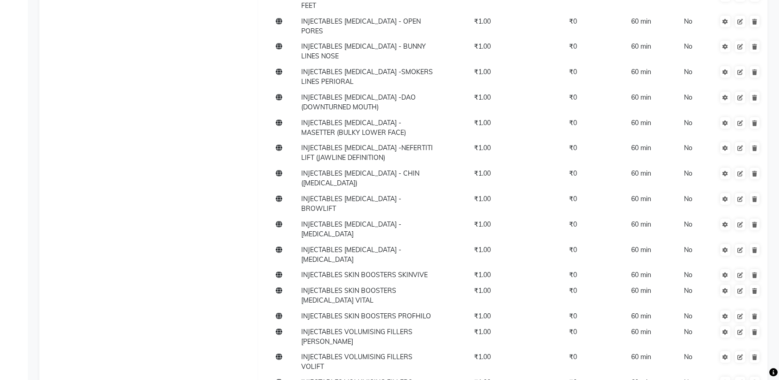
type input "[MEDICAL_DATA]- FACE HS GOLD TONING"
type input "8000"
type input "45"
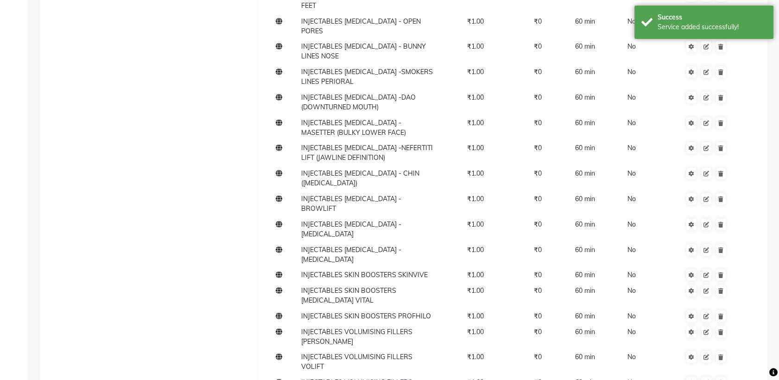
scroll to position [11418, 0]
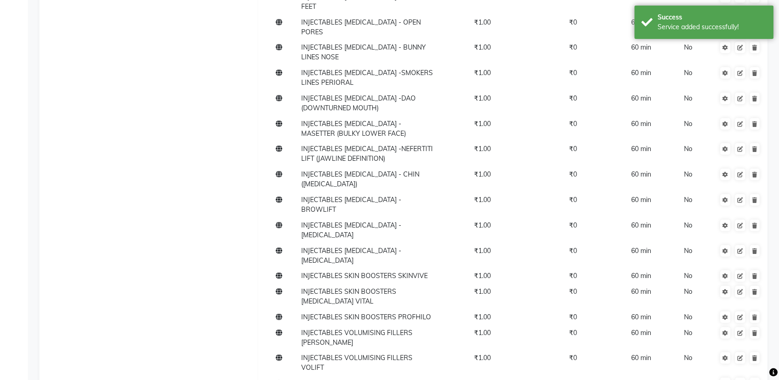
scroll to position [11419, 0]
paste input "[MEDICAL_DATA]- FACE LIGHT B EVO VASCULAR PROBE"
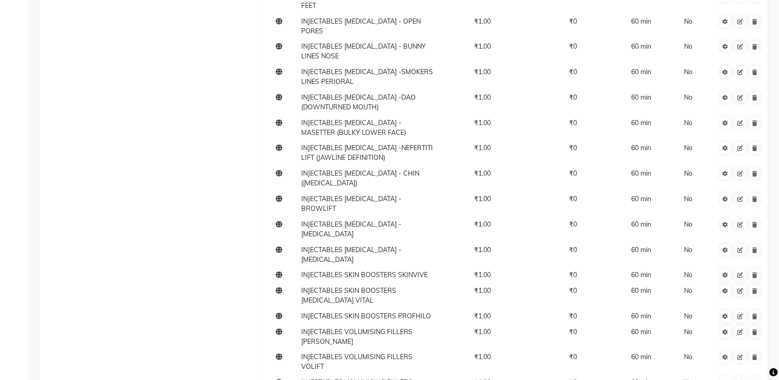
drag, startPoint x: 331, startPoint y: 245, endPoint x: 500, endPoint y: 243, distance: 168.3
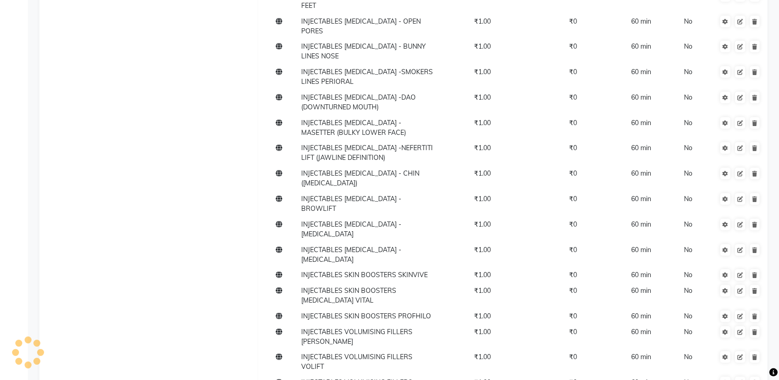
type input "[MEDICAL_DATA]- FACE HS RUVY"
type input "8000"
type input "45"
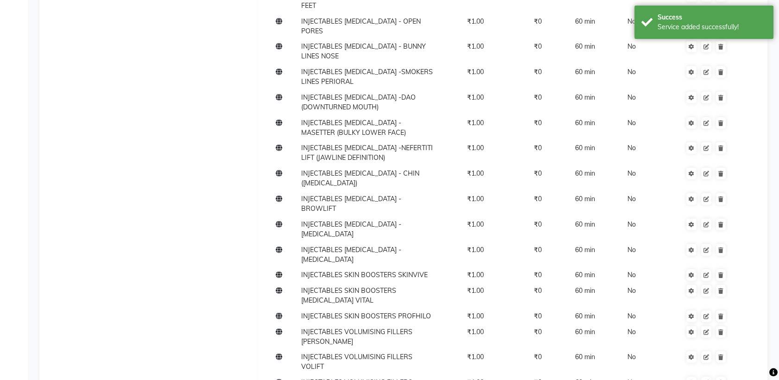
scroll to position [11434, 0]
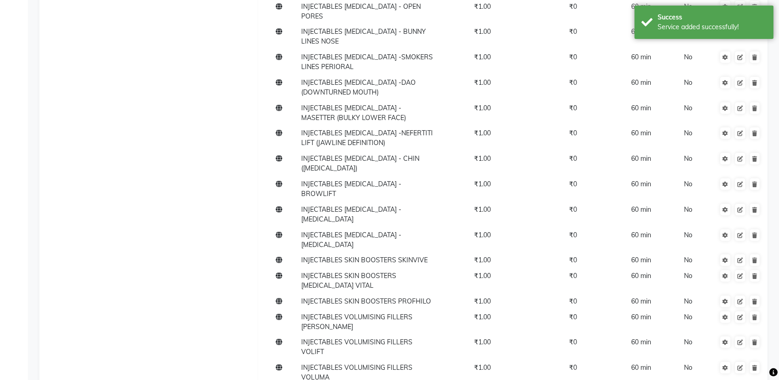
paste input "[MEDICAL_DATA]- FACE LIGHT B EVO VASCULAR PROBE"
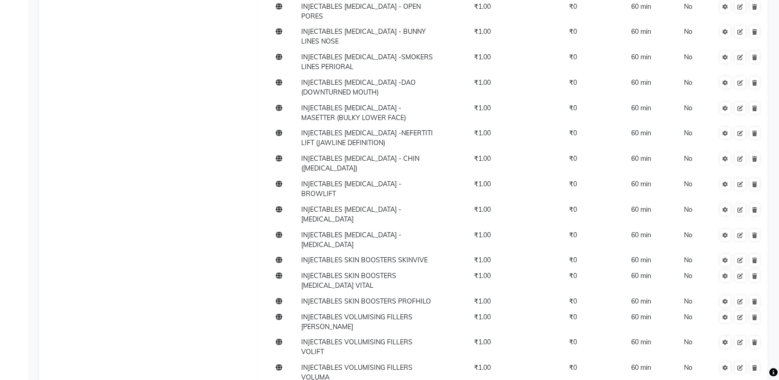
scroll to position [0, 28]
drag, startPoint x: 331, startPoint y: 247, endPoint x: 505, endPoint y: 239, distance: 173.5
type input "[MEDICAL_DATA]- FACE ENZYME FOAMING FACIAL"
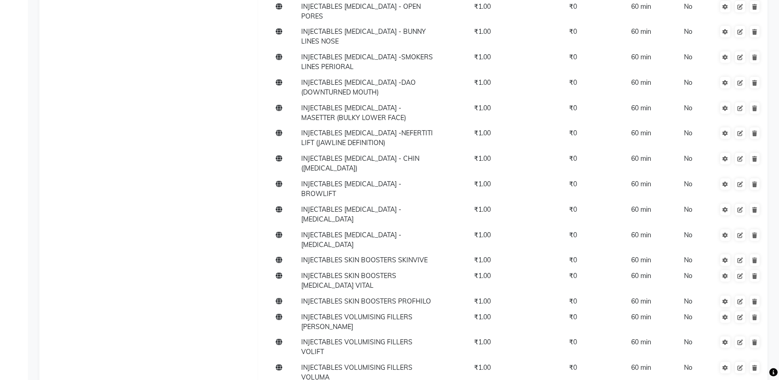
scroll to position [0, 0]
type input "7000"
type input "45"
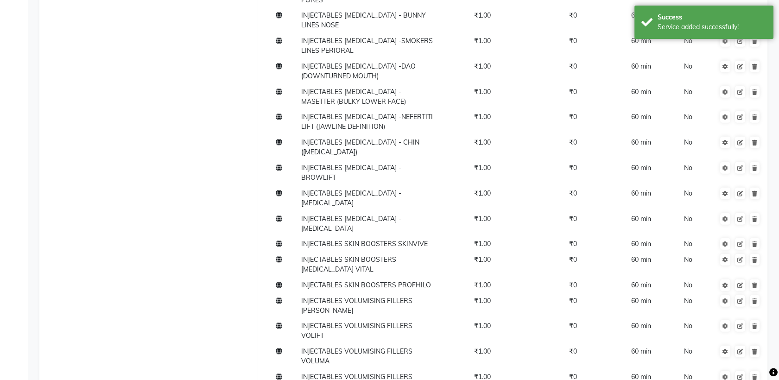
paste input "[MEDICAL_DATA]- FACE LIGHT B EVO VASCULAR PROBE"
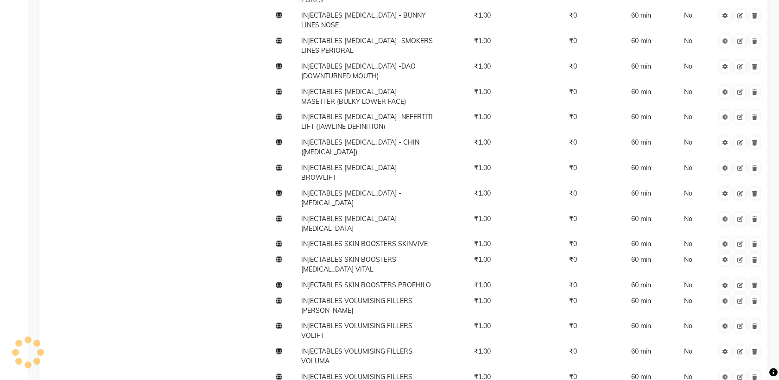
drag, startPoint x: 333, startPoint y: 254, endPoint x: 463, endPoint y: 269, distance: 131.2
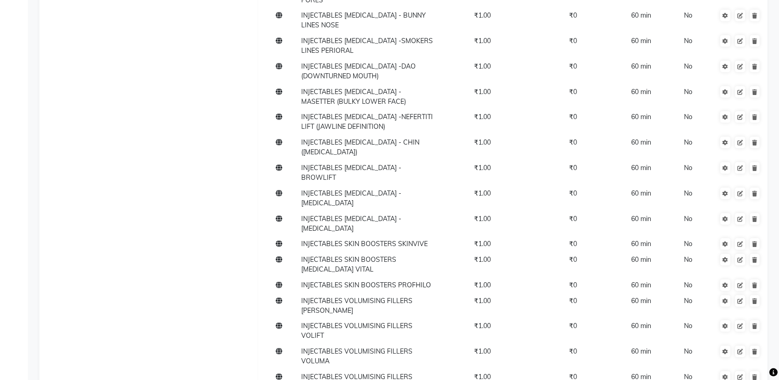
scroll to position [0, 0]
type input "[MEDICAL_DATA]- FACE FIRE & ICE FACIAL"
type input "8000"
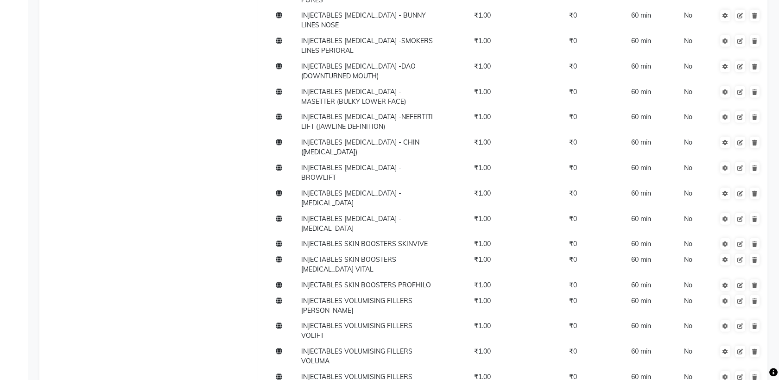
type input "45"
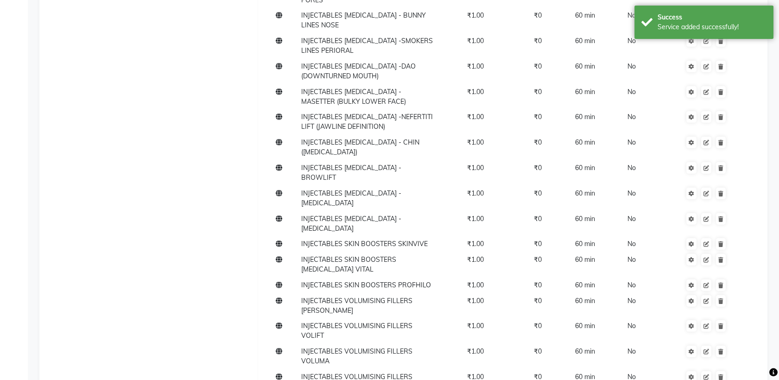
scroll to position [11475, 0]
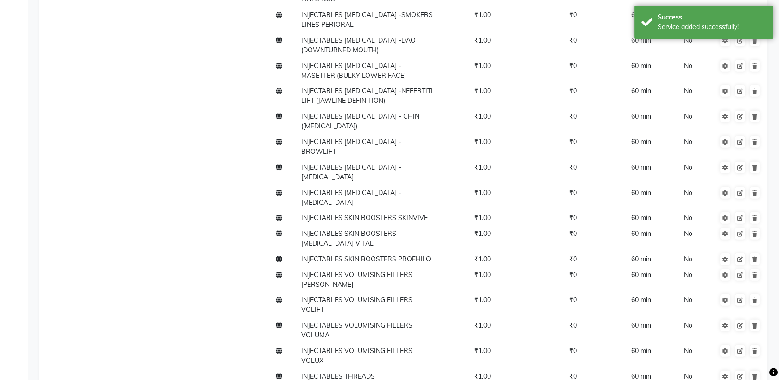
scroll to position [11491, 0]
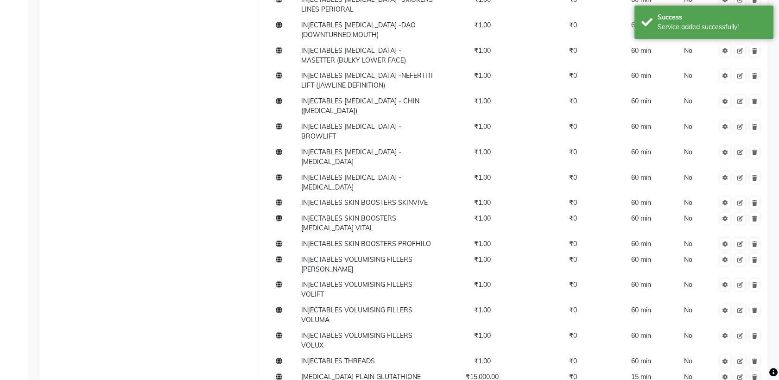
paste input "[MEDICAL_DATA]- FACE LIGHT B EVO VASCULAR PROBE"
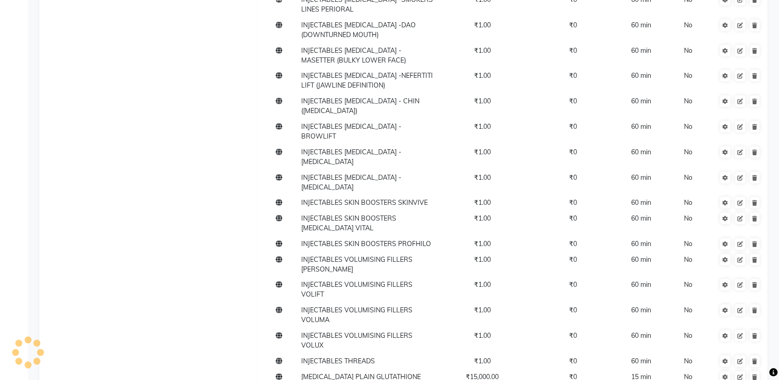
drag, startPoint x: 319, startPoint y: 227, endPoint x: 495, endPoint y: 227, distance: 176.1
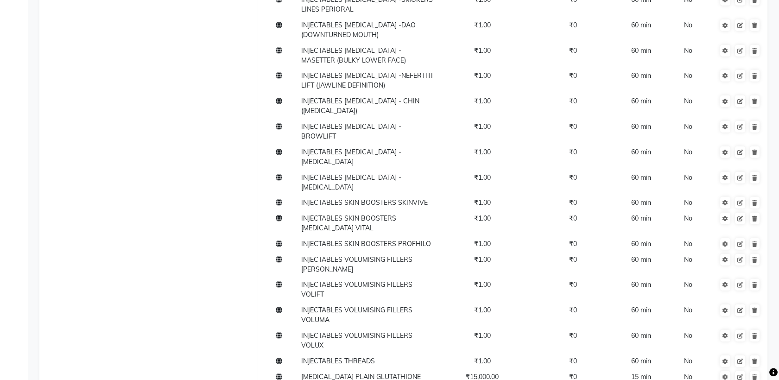
type input "[MEDICAL_DATA]- [MEDICAL_DATA] - F&N"
type input "5000"
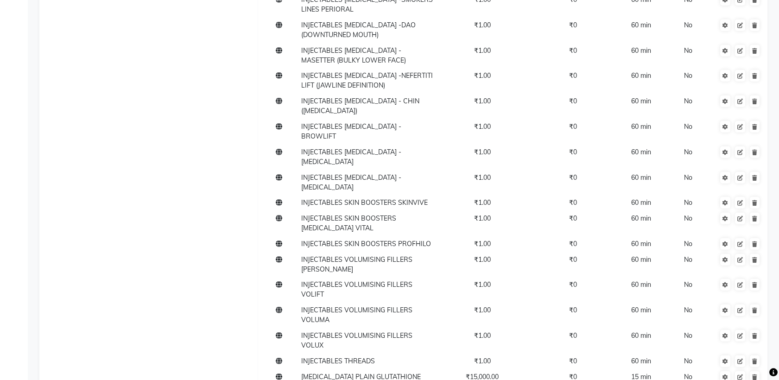
type input "30"
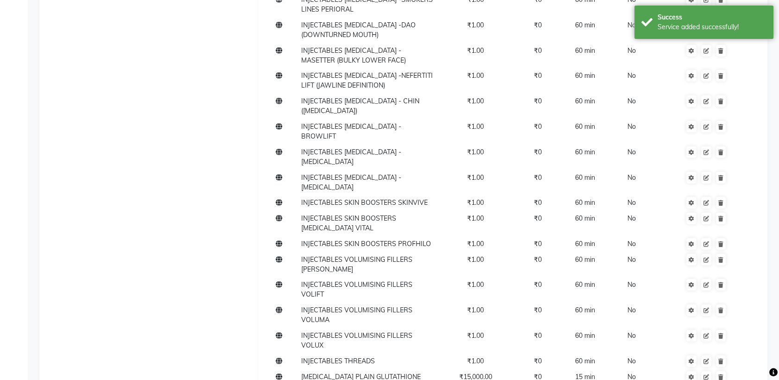
scroll to position [11491, 0]
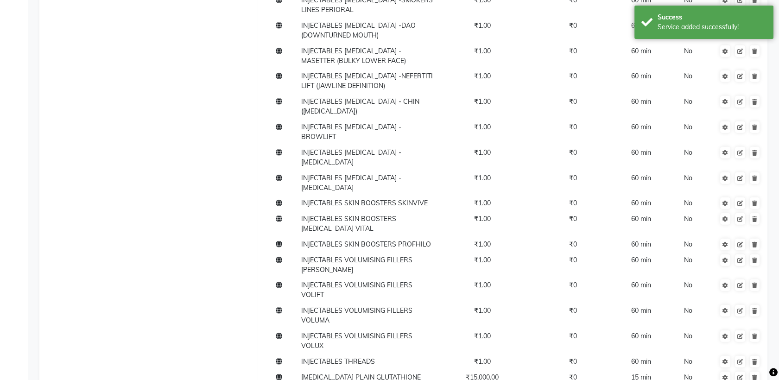
scroll to position [11491, 0]
paste input "[MEDICAL_DATA]- FACE LIGHT B EVO VASCULAR PROBE"
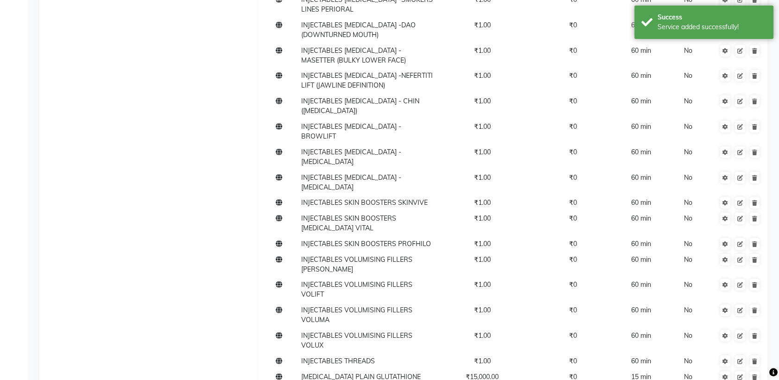
scroll to position [0, 28]
drag, startPoint x: 313, startPoint y: 245, endPoint x: 508, endPoint y: 233, distance: 196.0
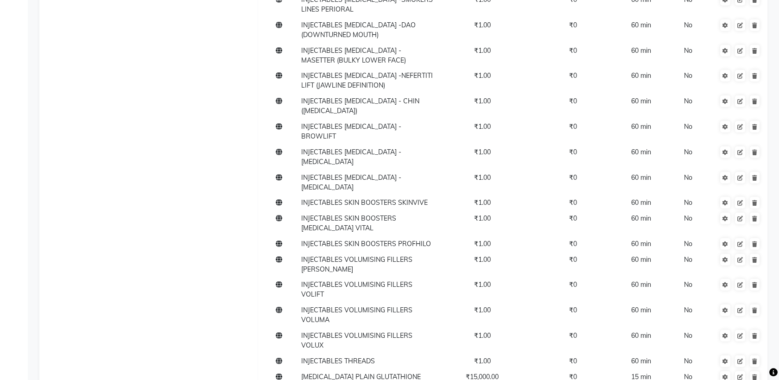
type input "[MEDICAL_DATA]- [MEDICAL_DATA] SPOT"
type input "3000"
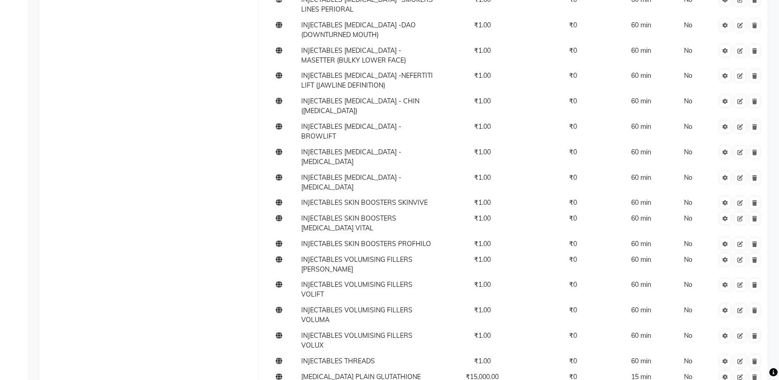
type input "15"
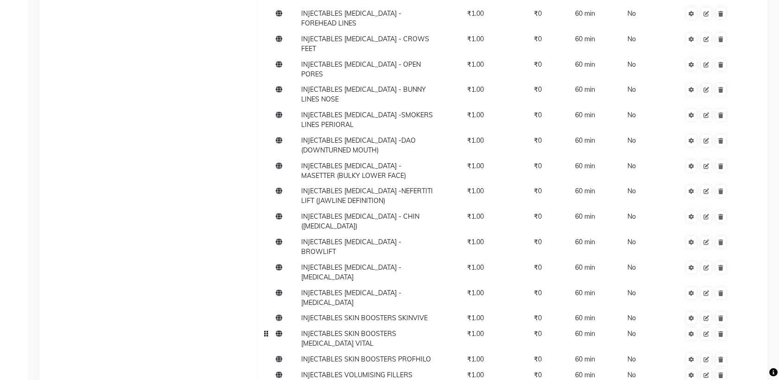
scroll to position [11506, 0]
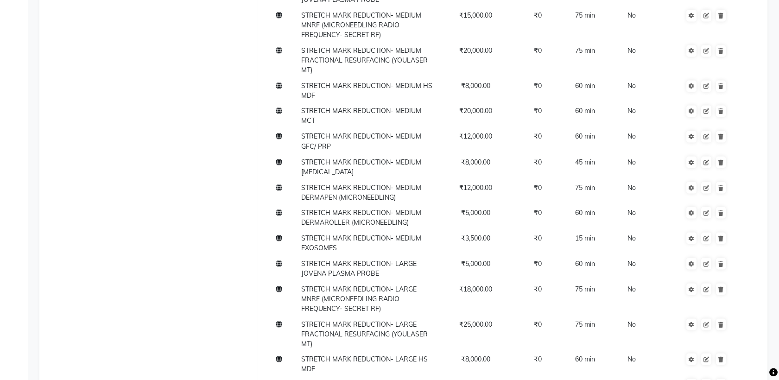
scroll to position [3364, 0]
